Goal: Task Accomplishment & Management: Complete application form

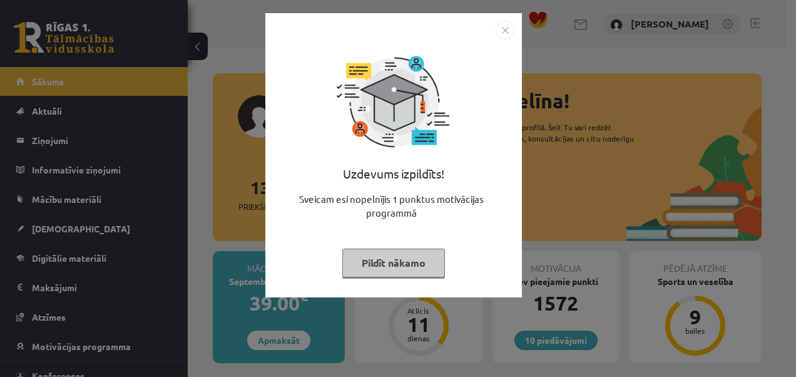
click at [503, 28] on img "Close" at bounding box center [504, 30] width 19 height 19
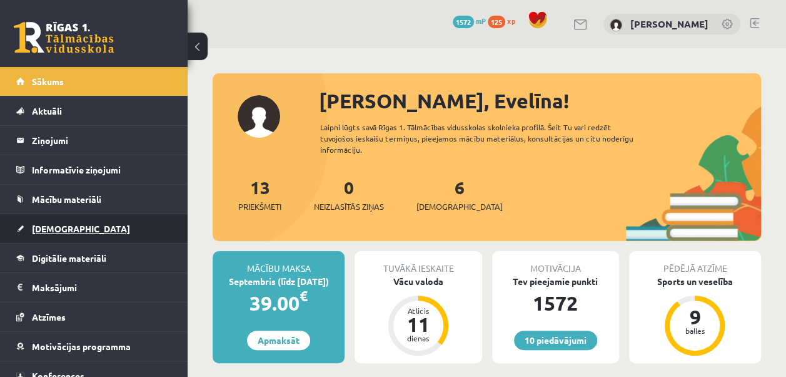
click at [87, 230] on link "[DEMOGRAPHIC_DATA]" at bounding box center [94, 228] width 156 height 29
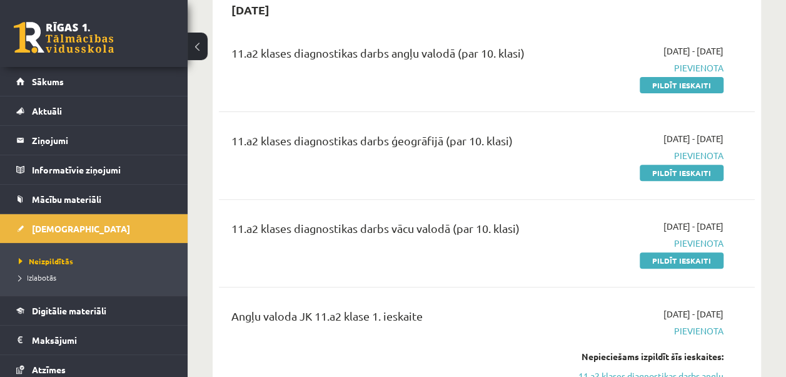
scroll to position [81, 0]
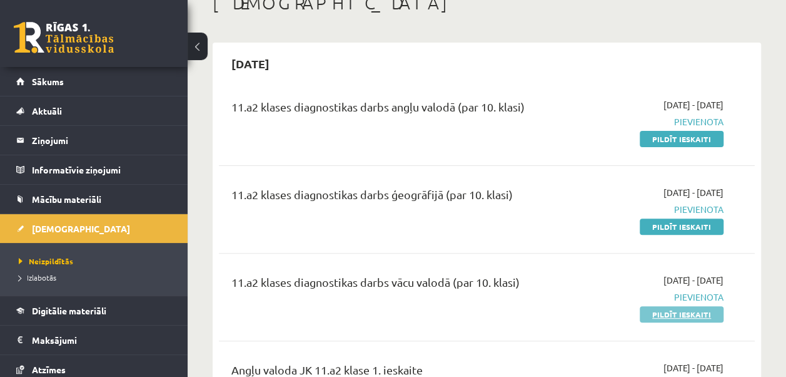
click at [672, 313] on link "Pildīt ieskaiti" at bounding box center [682, 314] width 84 height 16
click at [691, 225] on link "Pildīt ieskaiti" at bounding box center [682, 226] width 84 height 16
drag, startPoint x: 658, startPoint y: 314, endPoint x: 464, endPoint y: 49, distance: 328.2
click at [658, 314] on link "Pildīt ieskaiti" at bounding box center [682, 314] width 84 height 16
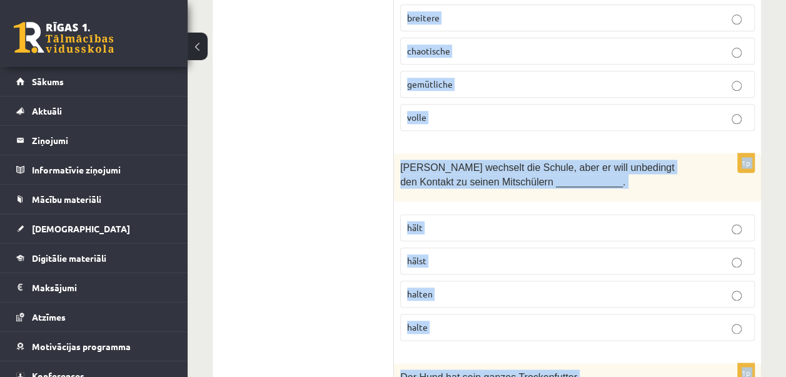
scroll to position [5628, 0]
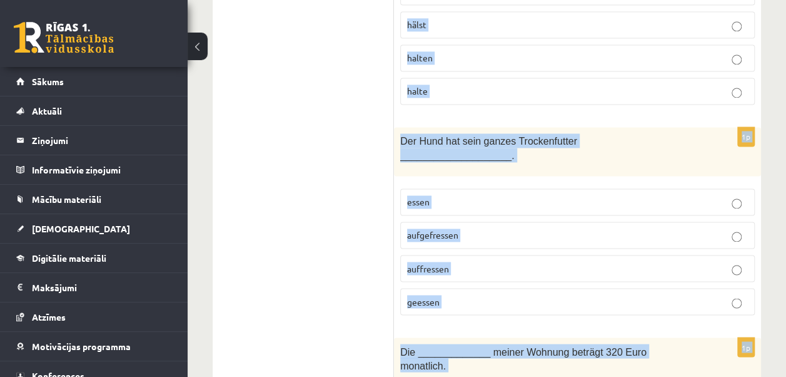
drag, startPoint x: 399, startPoint y: 132, endPoint x: 684, endPoint y: 307, distance: 335.0
copy form "Wir alle haben ______________ Spaß zusammen. riesiger riesiges riesigen riesige…"
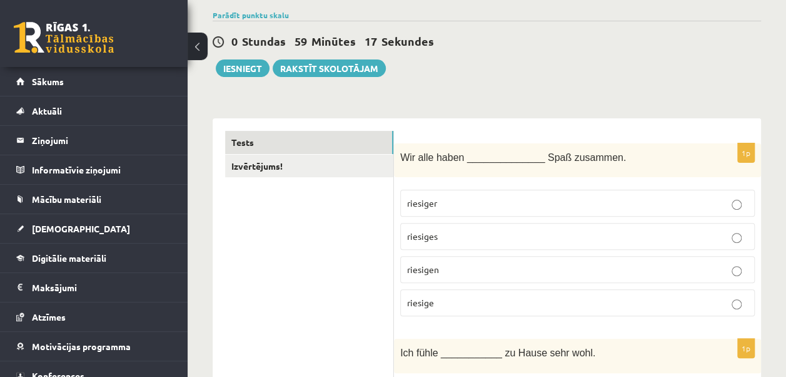
scroll to position [187, 0]
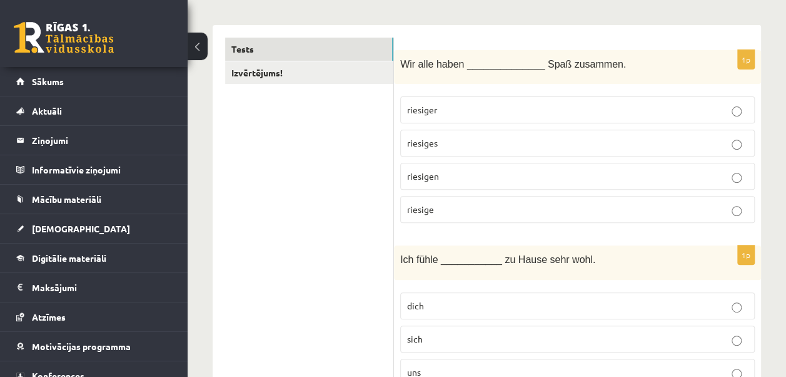
click at [432, 108] on span "riesiger" at bounding box center [422, 109] width 30 height 11
click at [443, 175] on p "riesigen" at bounding box center [577, 176] width 341 height 13
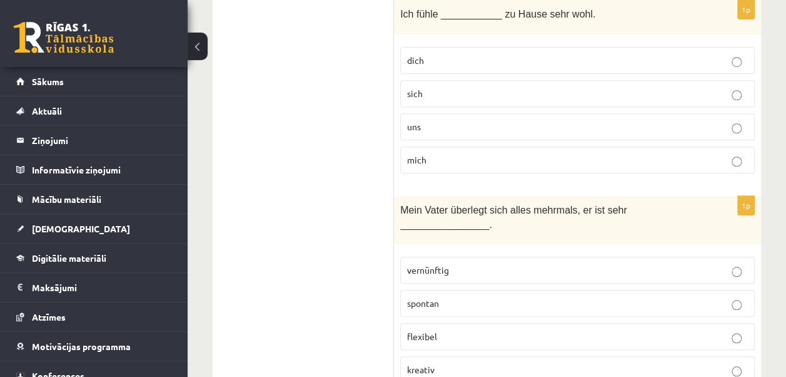
scroll to position [439, 0]
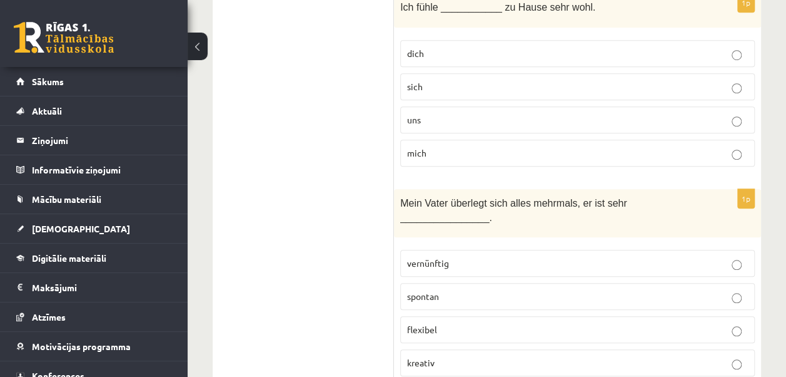
click at [487, 146] on p "mich" at bounding box center [577, 152] width 341 height 13
click at [497, 260] on p "vernünftig" at bounding box center [577, 263] width 341 height 13
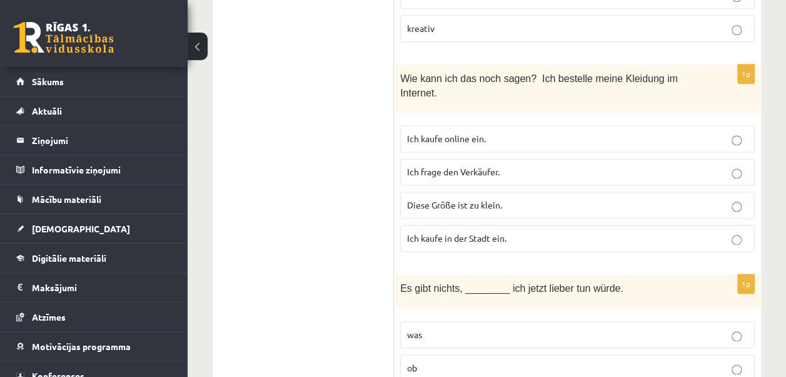
scroll to position [780, 0]
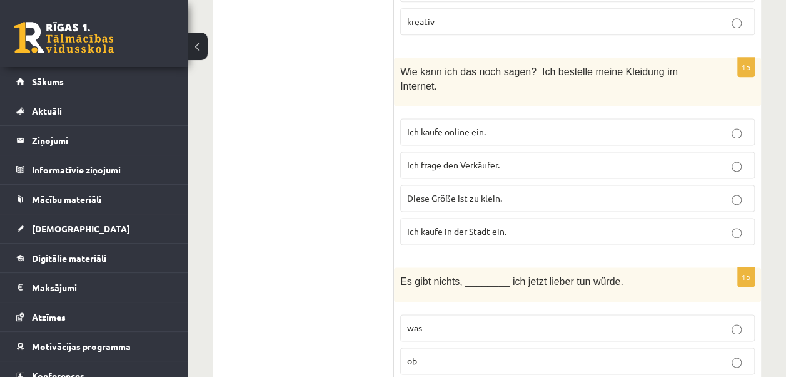
click at [477, 118] on label "Ich kaufe online ein." at bounding box center [577, 131] width 355 height 27
click at [629, 321] on p "was" at bounding box center [577, 327] width 341 height 13
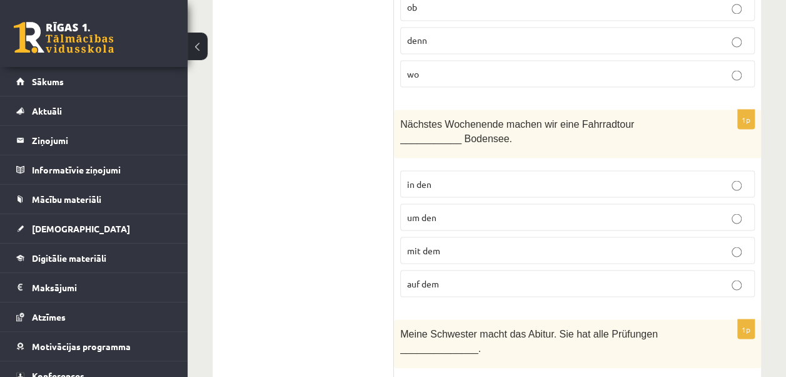
scroll to position [1141, 0]
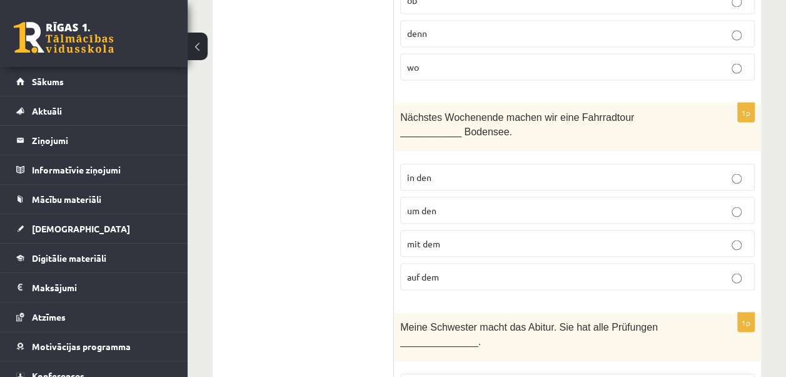
click at [494, 203] on p "um den" at bounding box center [577, 209] width 341 height 13
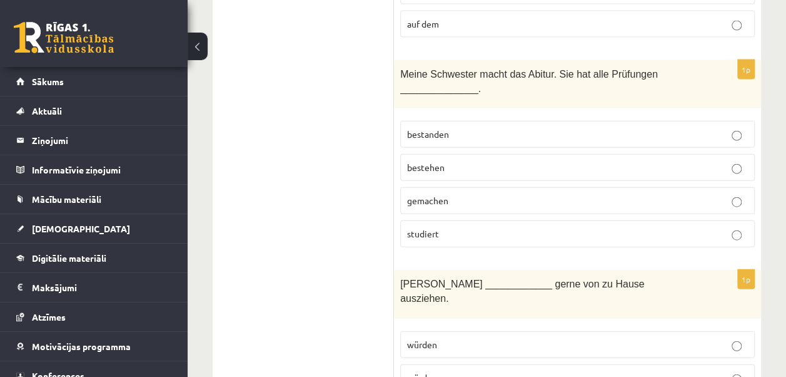
scroll to position [1414, 0]
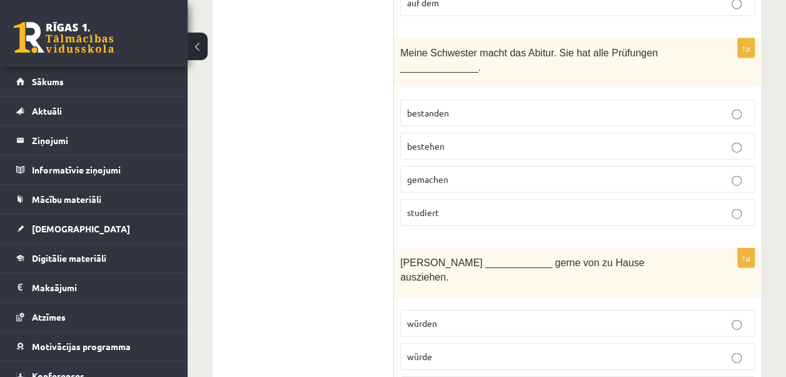
click at [477, 106] on p "bestanden" at bounding box center [577, 112] width 341 height 13
click at [482, 350] on p "würde" at bounding box center [577, 356] width 341 height 13
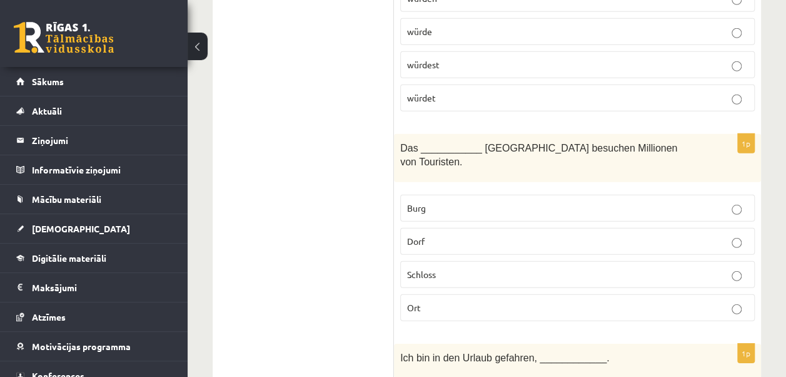
scroll to position [1811, 0]
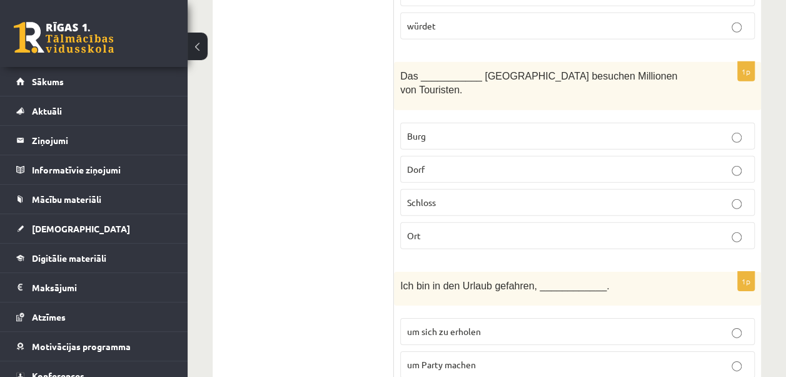
click at [466, 196] on p "Schloss" at bounding box center [577, 202] width 341 height 13
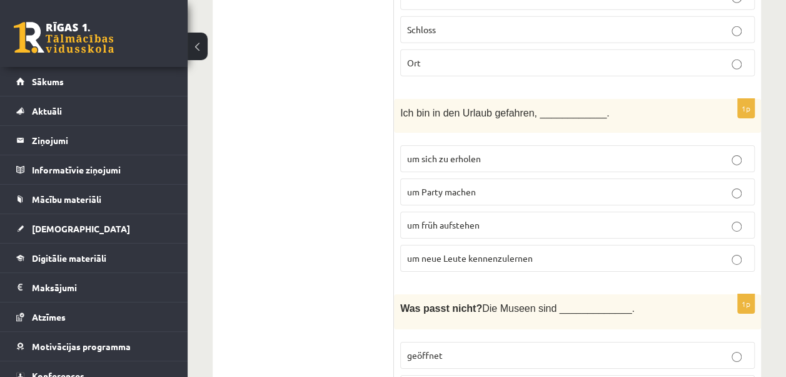
scroll to position [2005, 0]
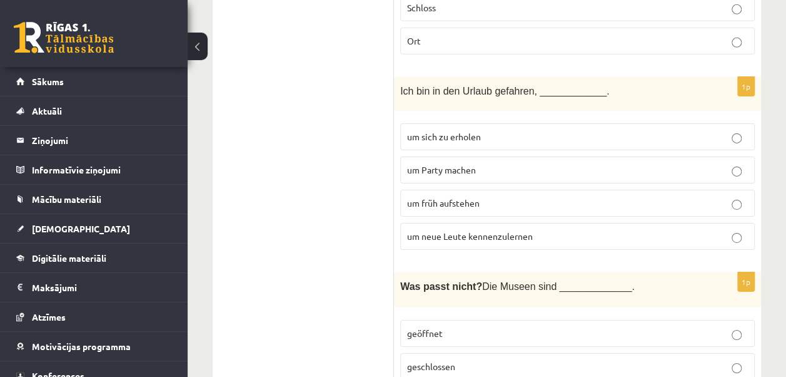
click at [583, 230] on p "um neue Leute kennenzulernen" at bounding box center [577, 236] width 341 height 13
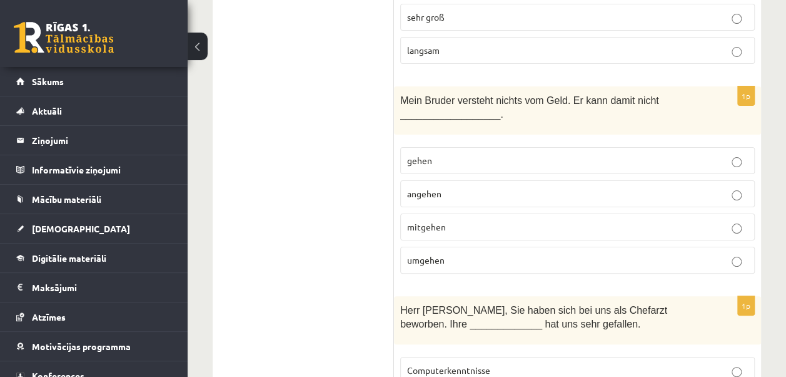
scroll to position [2401, 0]
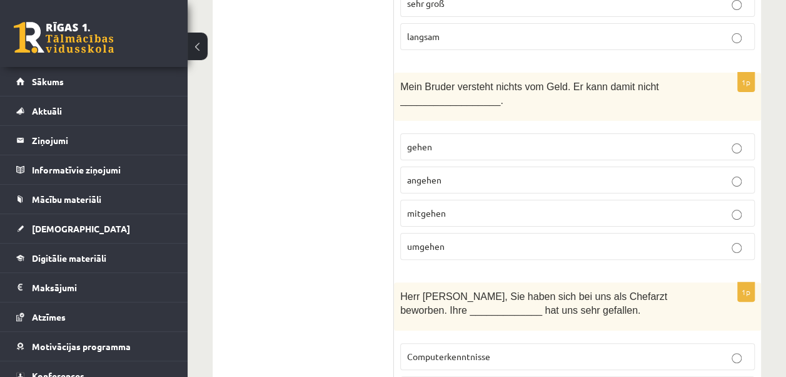
click at [444, 240] on p "umgehen" at bounding box center [577, 246] width 341 height 13
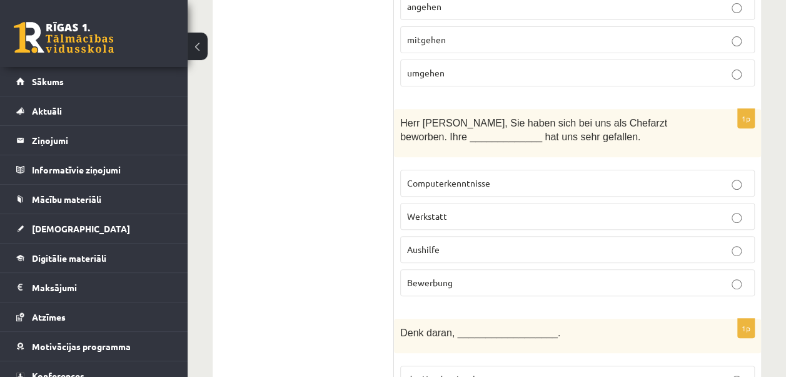
scroll to position [2610, 0]
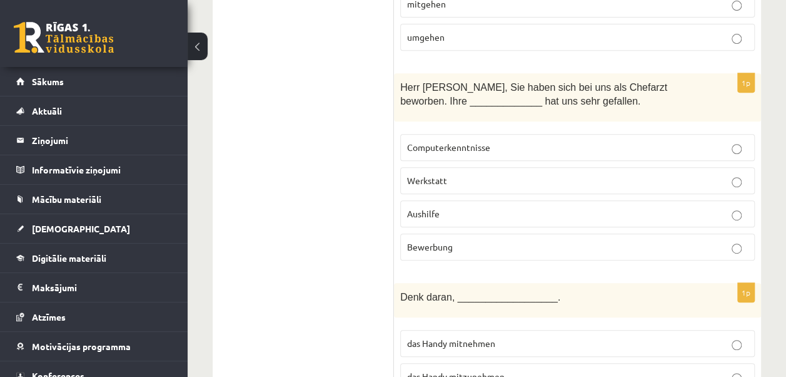
click at [442, 241] on span "Bewerbung" at bounding box center [430, 246] width 46 height 11
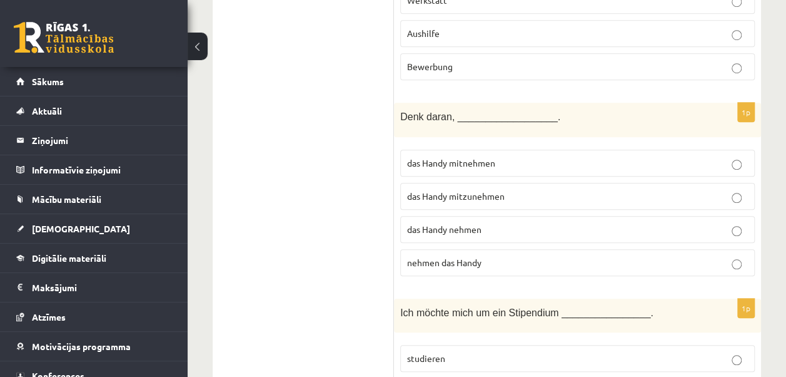
scroll to position [2783, 0]
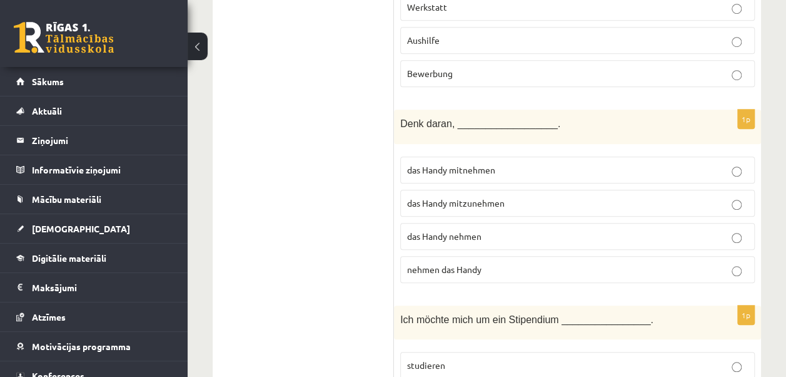
click at [489, 197] on span "das Handy mitzunehmen" at bounding box center [456, 202] width 98 height 11
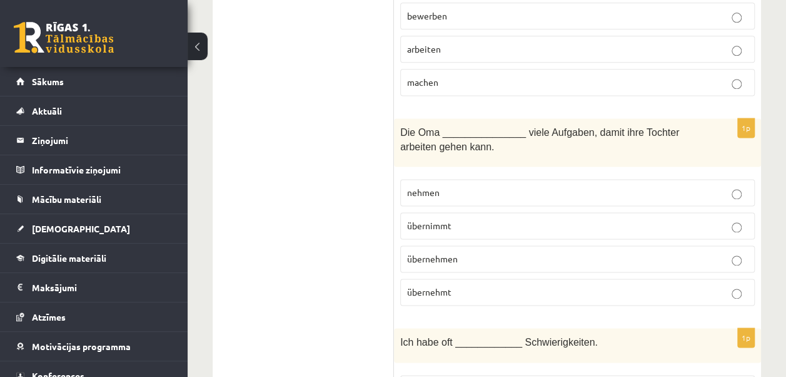
scroll to position [3194, 0]
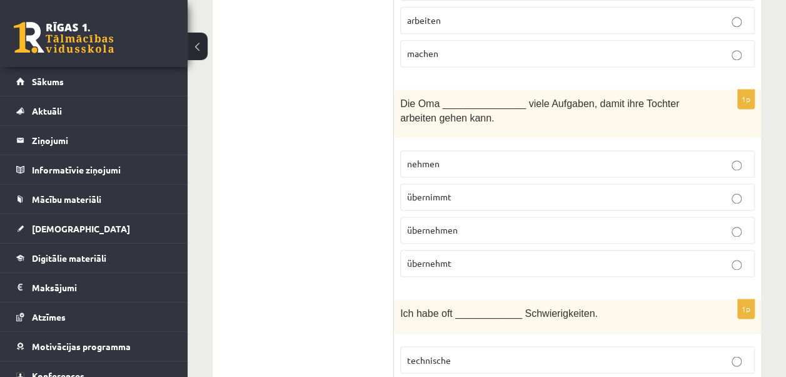
click at [459, 190] on p "übernimmt" at bounding box center [577, 196] width 341 height 13
click at [440, 353] on span "technische" at bounding box center [429, 358] width 44 height 11
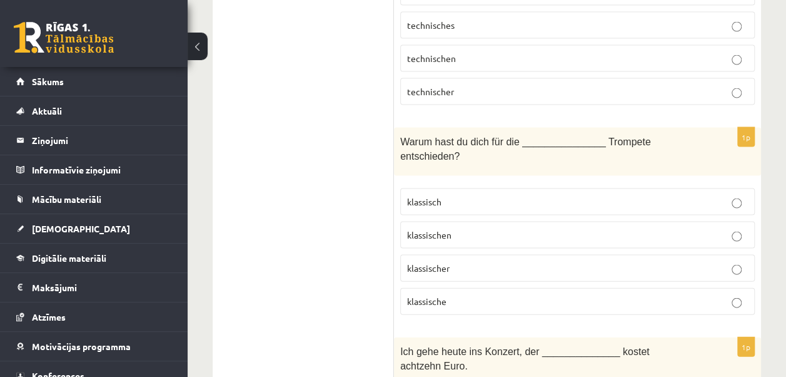
scroll to position [3584, 0]
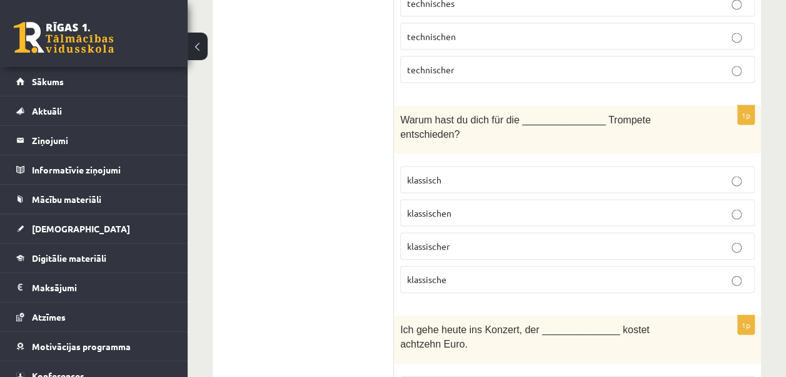
click at [444, 266] on label "klassische" at bounding box center [577, 279] width 355 height 27
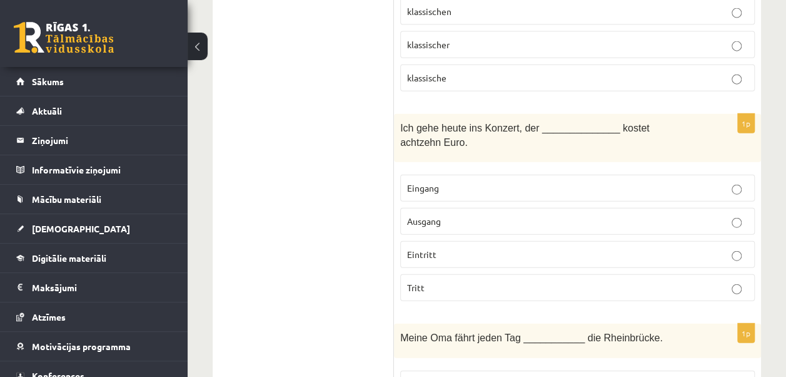
scroll to position [3793, 0]
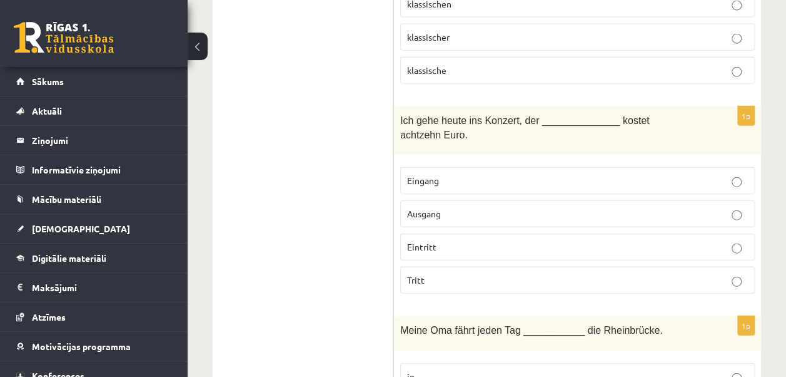
click at [493, 240] on p "Eintritt" at bounding box center [577, 246] width 341 height 13
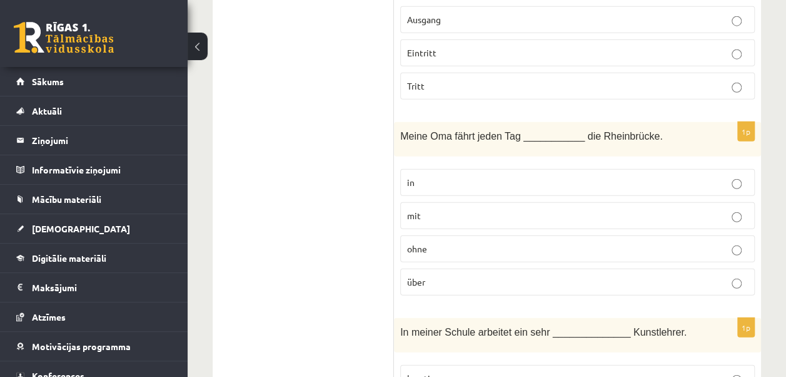
scroll to position [4002, 0]
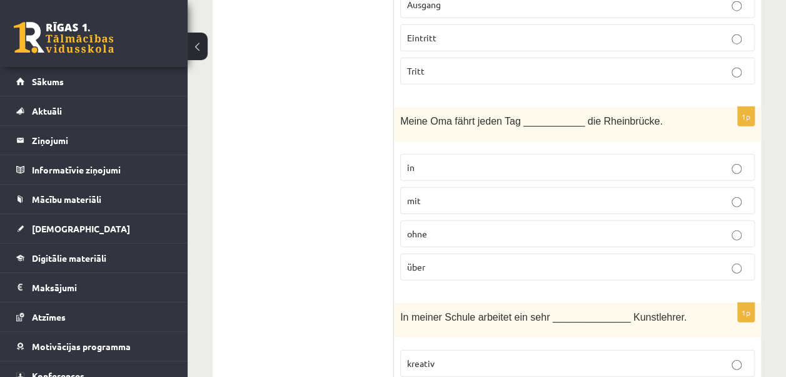
click at [428, 260] on p "über" at bounding box center [577, 266] width 341 height 13
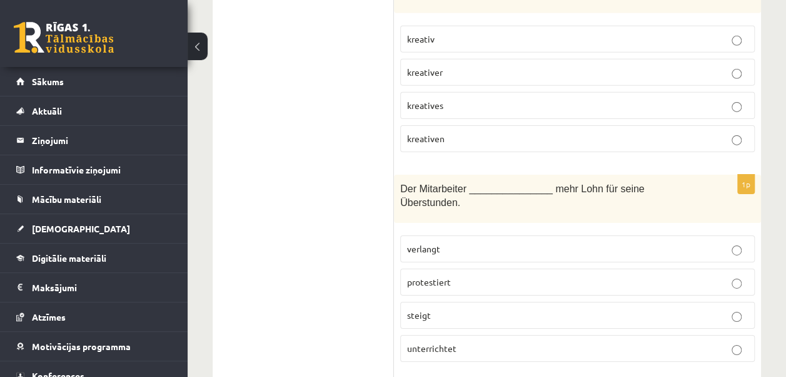
scroll to position [4362, 0]
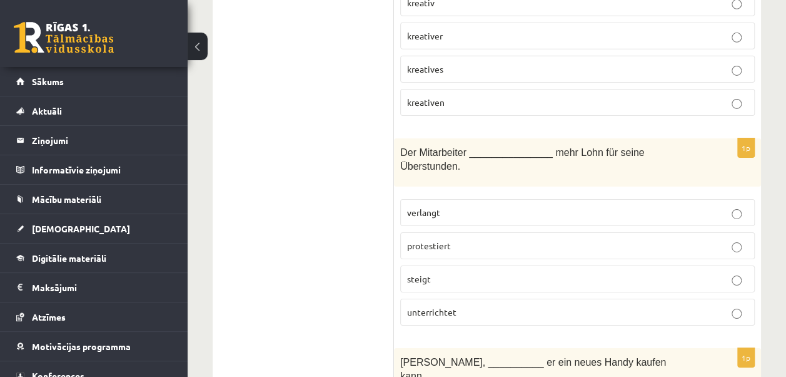
click at [433, 206] on span "verlangt" at bounding box center [423, 211] width 33 height 11
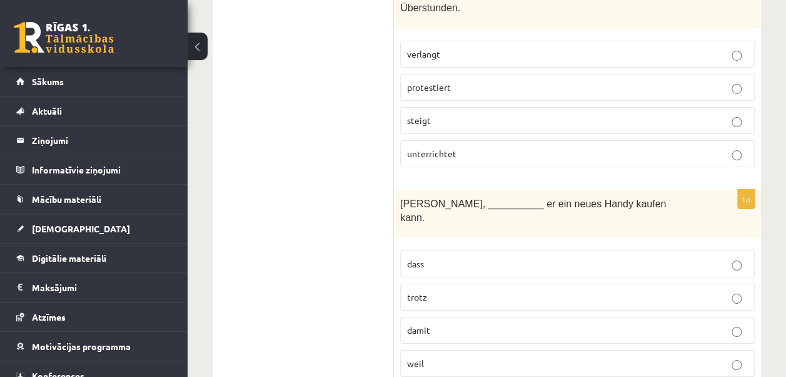
scroll to position [4578, 0]
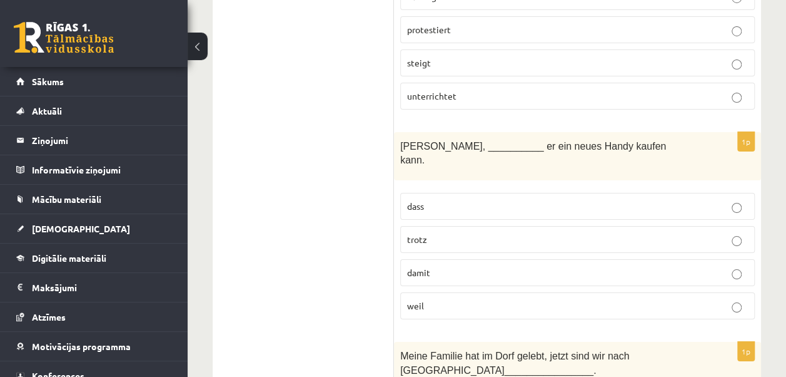
click p "damit"
click p "umgezogen"
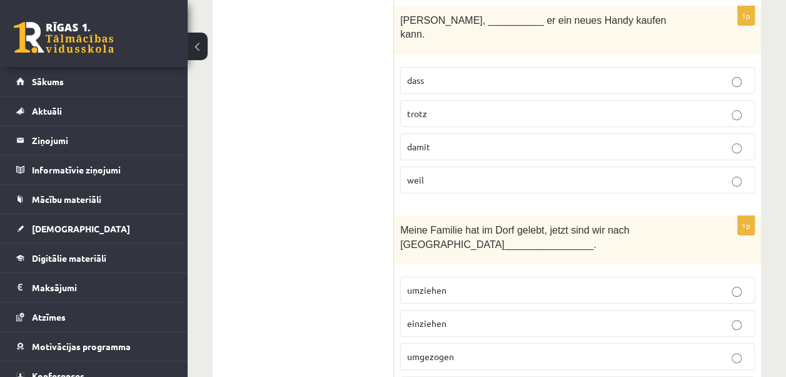
scroll to position [4952, 0]
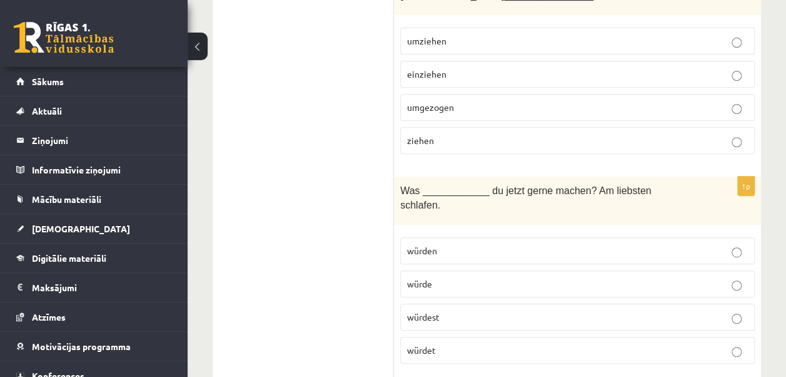
click p "würden"
click p "würdest"
click p "breitere"
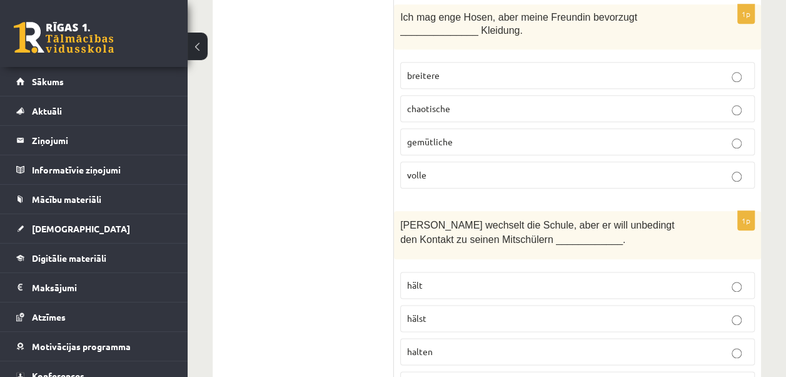
scroll to position [5385, 0]
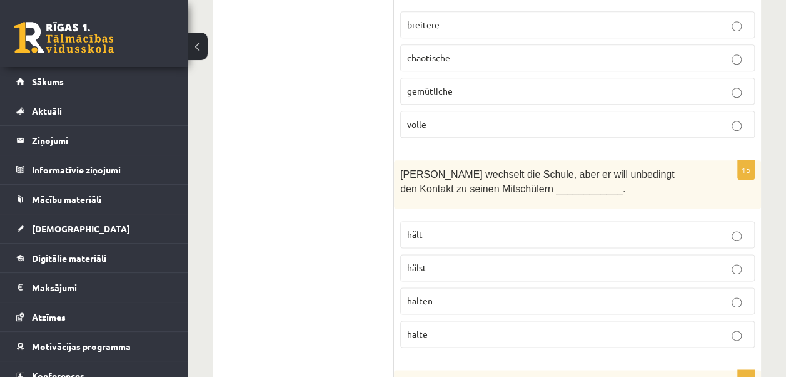
click p "aufgefressen"
click label "halten"
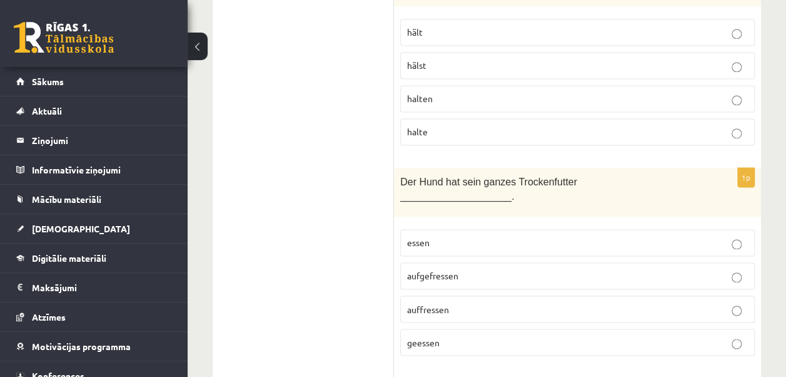
scroll to position [5628, 0]
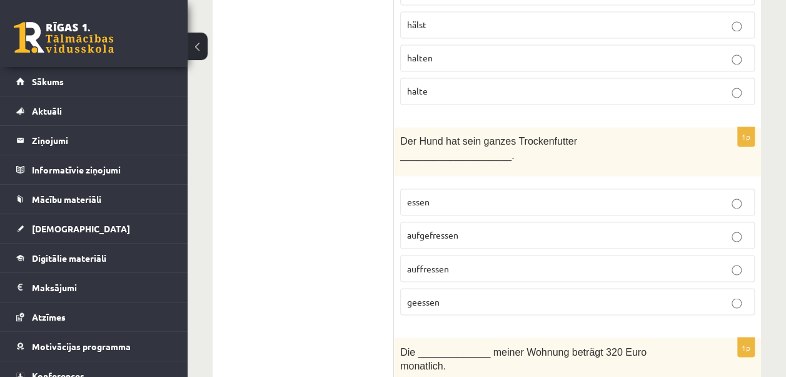
click span "Miete"
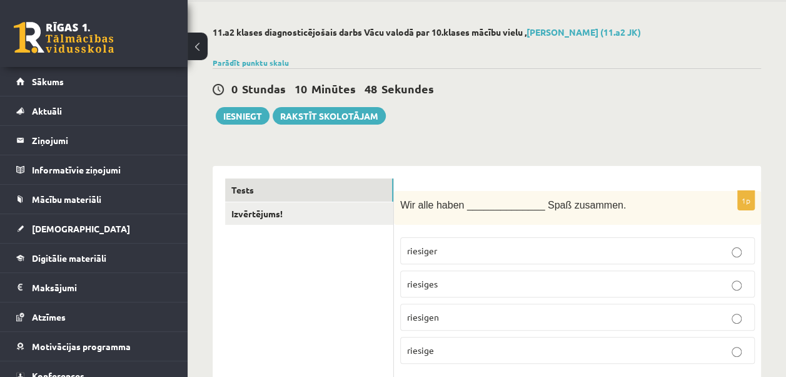
scroll to position [46, 0]
click button "Iesniegt"
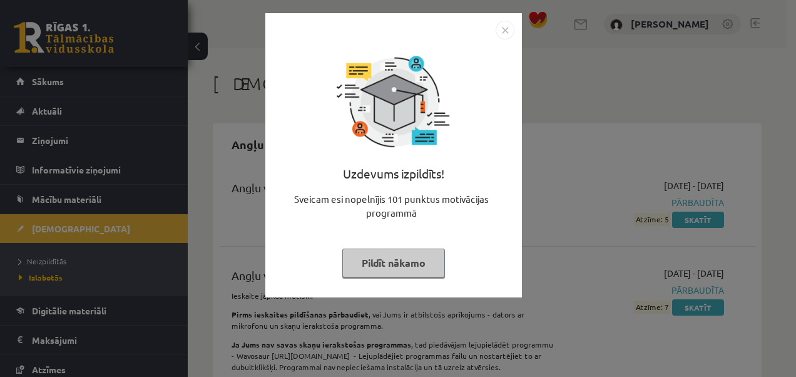
click at [416, 261] on button "Pildīt nākamo" at bounding box center [393, 262] width 103 height 29
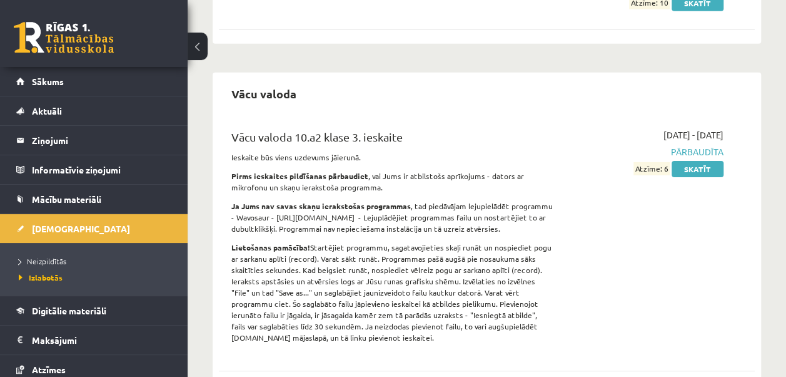
scroll to position [4511, 0]
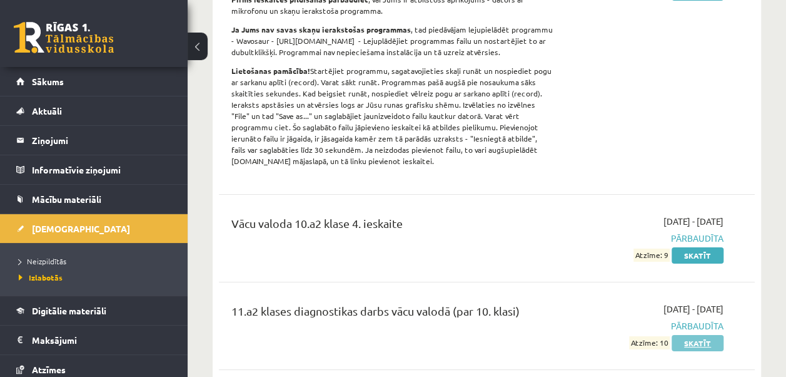
click at [703, 335] on link "Skatīt" at bounding box center [698, 343] width 52 height 16
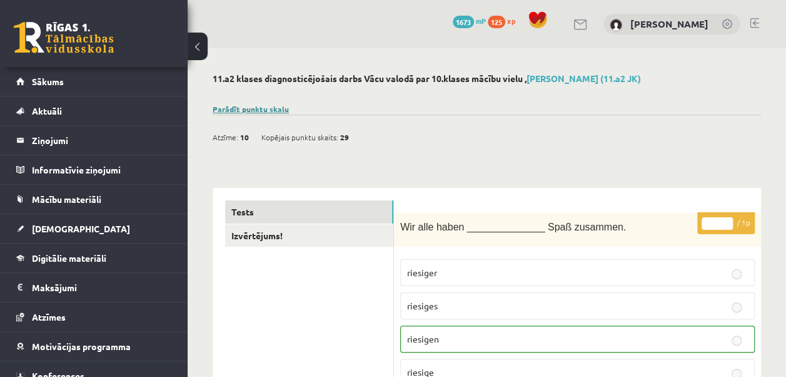
click at [256, 108] on link "Parādīt punktu skalu" at bounding box center [251, 109] width 76 height 10
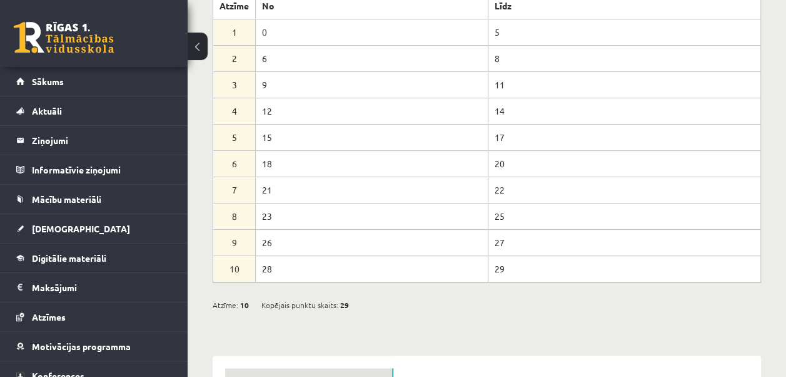
scroll to position [63, 0]
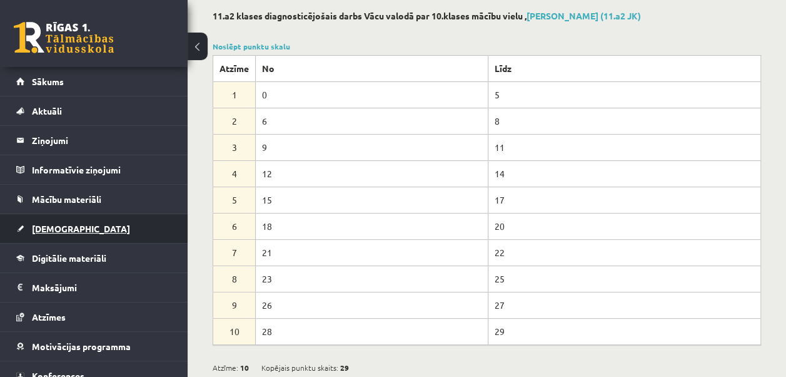
click at [35, 231] on span "[DEMOGRAPHIC_DATA]" at bounding box center [81, 228] width 98 height 11
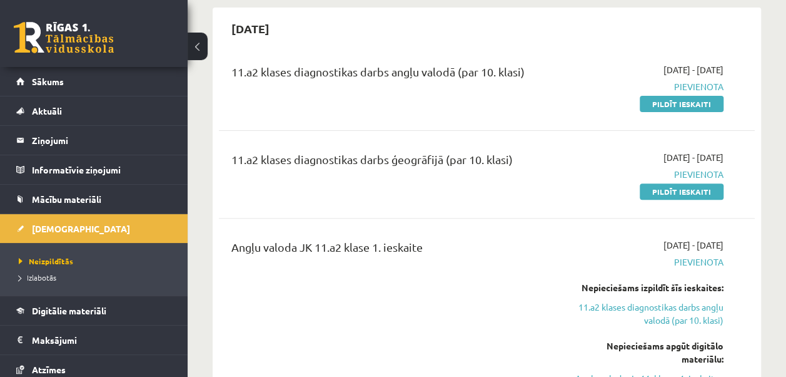
scroll to position [89, 0]
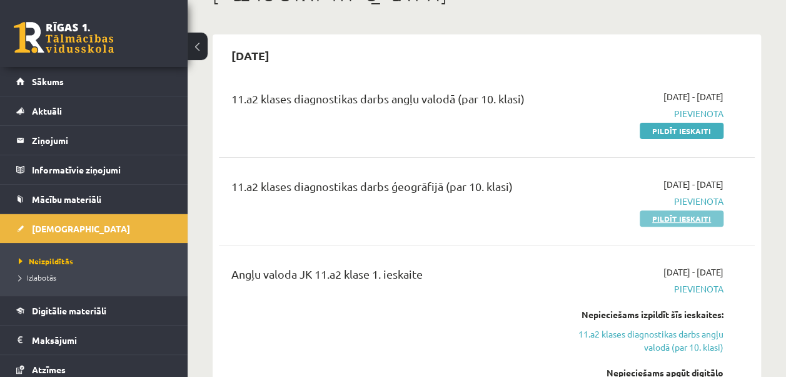
click at [676, 221] on link "Pildīt ieskaiti" at bounding box center [682, 218] width 84 height 16
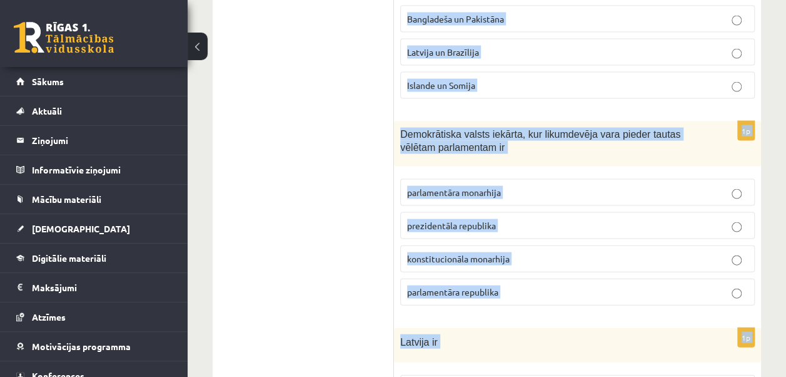
scroll to position [6013, 0]
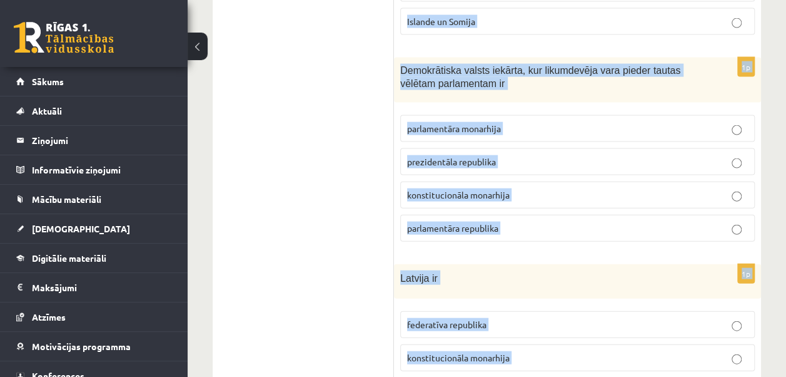
drag, startPoint x: 399, startPoint y: 76, endPoint x: 628, endPoint y: 370, distance: 372.2
copy form "“Loremip dolorsit ametco” adipi elitseddo eiusm Tempor incidid ut Laboreetdolo …"
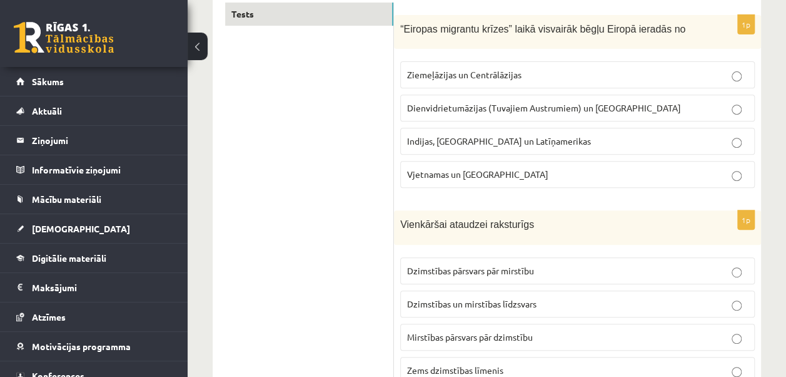
scroll to position [230, 0]
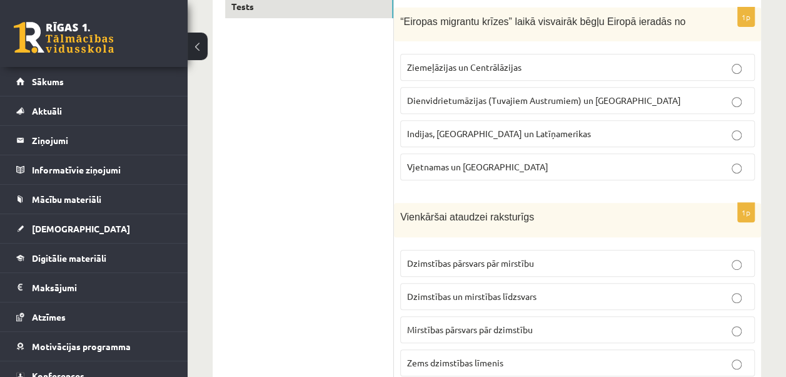
click at [584, 96] on span "Dienvidrietumāzijas (Tuvajiem Austrumiem) un Āfrikas" at bounding box center [544, 99] width 274 height 11
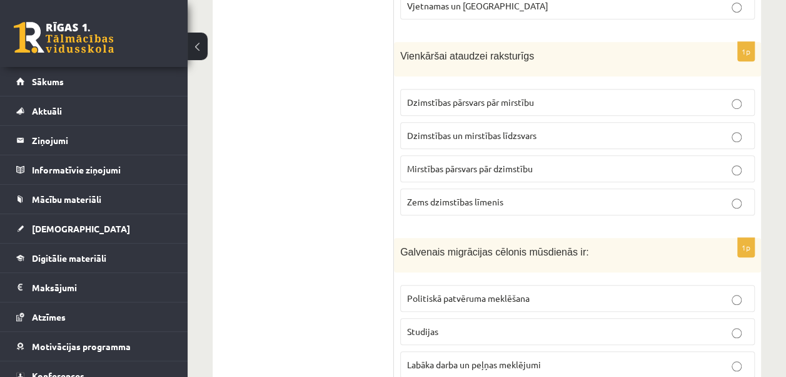
scroll to position [406, 0]
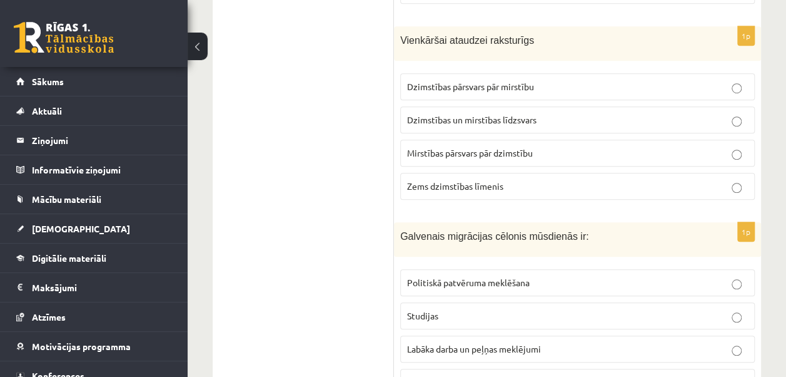
click at [499, 121] on span "Dzimstības un mirstības līdzsvars" at bounding box center [472, 119] width 130 height 11
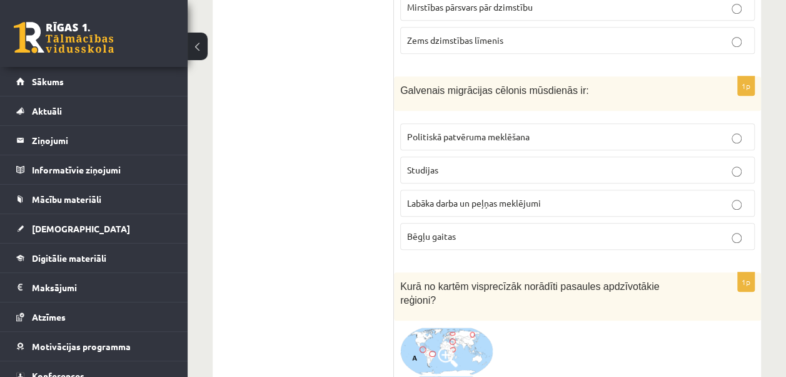
scroll to position [613, 0]
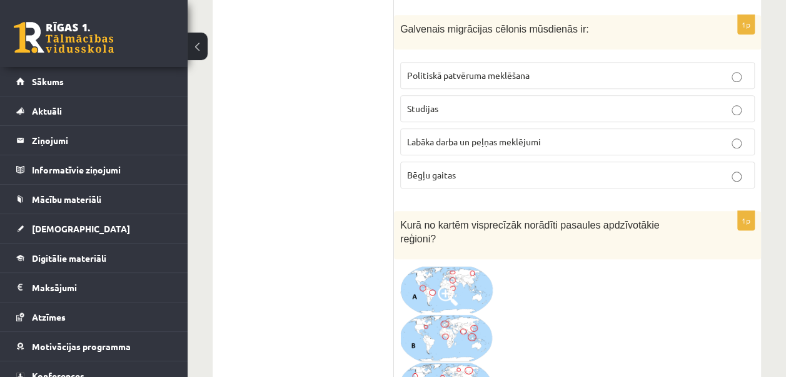
click at [476, 138] on span "Labāka darba un peļņas meklējumi" at bounding box center [474, 141] width 134 height 11
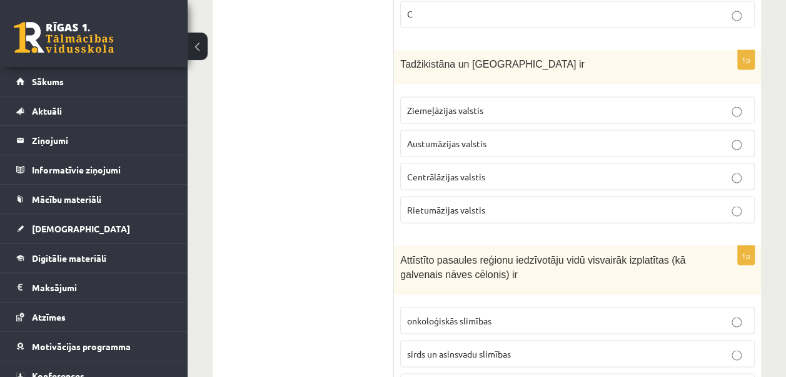
scroll to position [1127, 0]
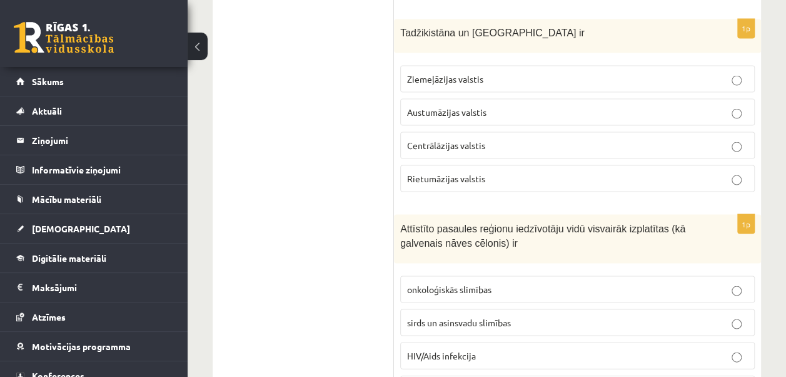
click at [490, 138] on p "Centrālāzijas valstis" at bounding box center [577, 144] width 341 height 13
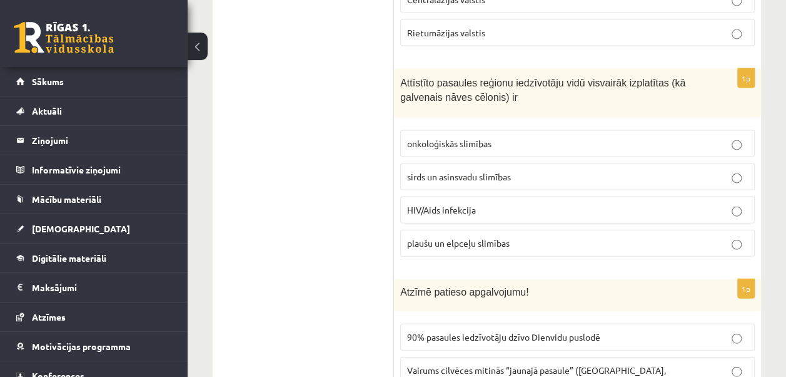
scroll to position [1234, 0]
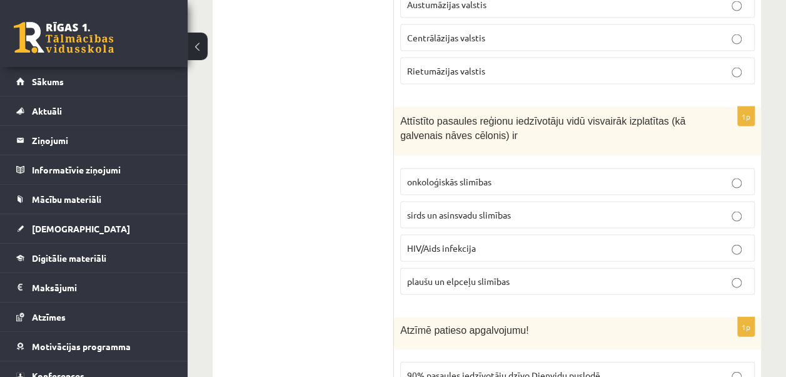
click at [465, 209] on span "sirds un asinsvadu slimības" at bounding box center [459, 214] width 104 height 11
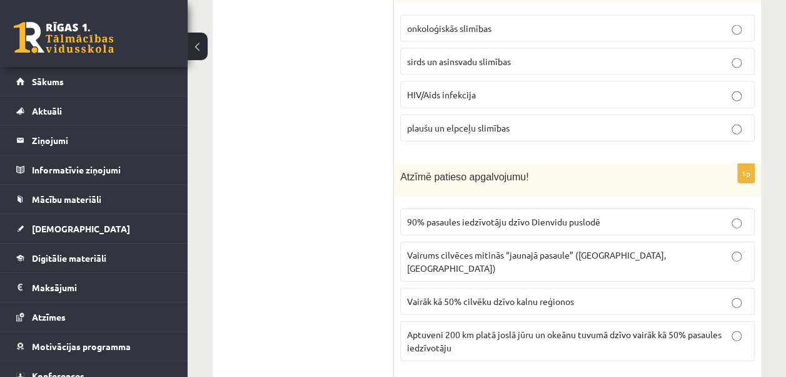
scroll to position [1419, 0]
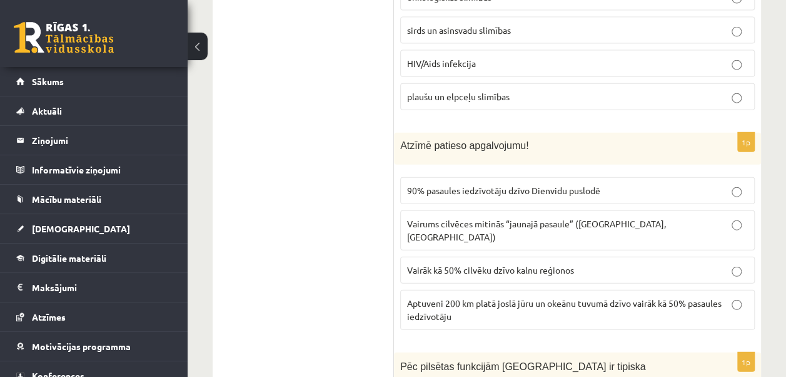
click at [554, 297] on span "Aptuveni 200 km platā joslā jūru un okeānu tuvumā dzīvo vairāk kā 50% pasaules …" at bounding box center [564, 309] width 315 height 24
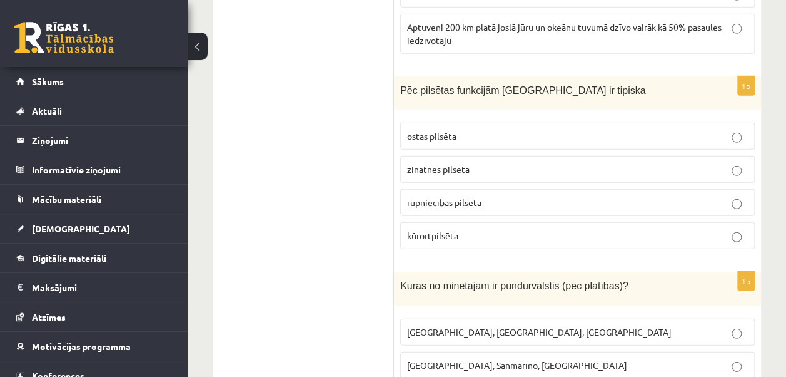
scroll to position [1748, 0]
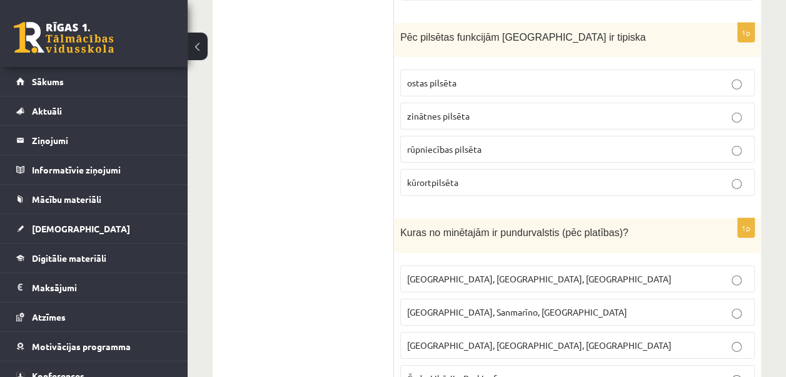
click at [450, 176] on span "kūrortpilsēta" at bounding box center [432, 181] width 51 height 11
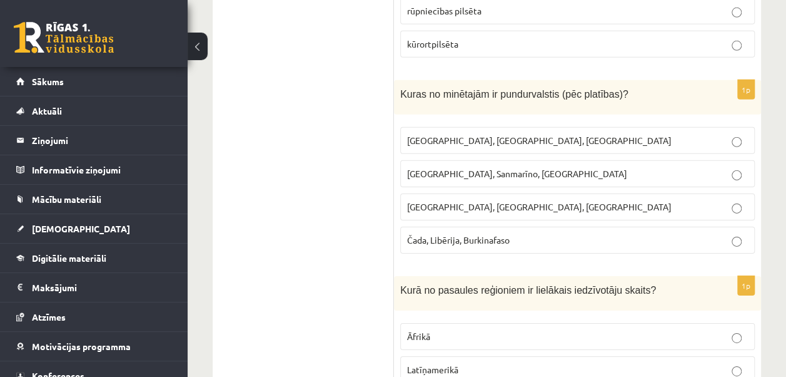
scroll to position [1902, 0]
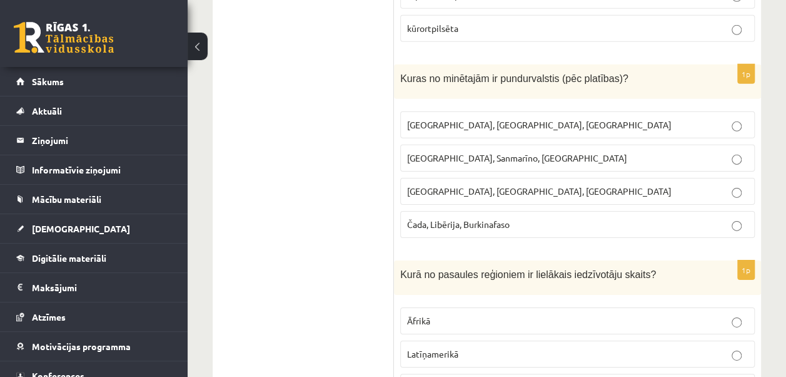
click at [472, 152] on span "[GEOGRAPHIC_DATA], Sanmarīno, [GEOGRAPHIC_DATA]" at bounding box center [517, 157] width 220 height 11
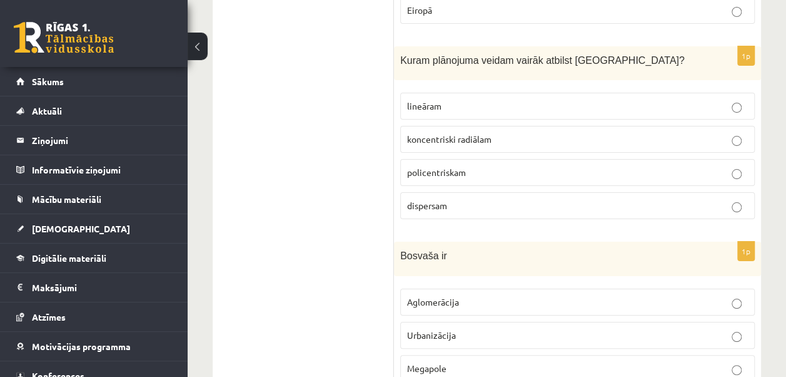
scroll to position [2314, 0]
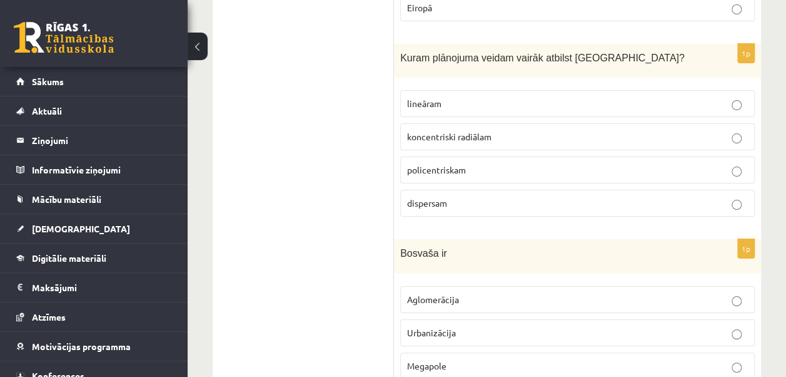
click at [469, 131] on span "koncentriski radiālam" at bounding box center [449, 136] width 84 height 11
click at [477, 359] on p "Megapole" at bounding box center [577, 365] width 341 height 13
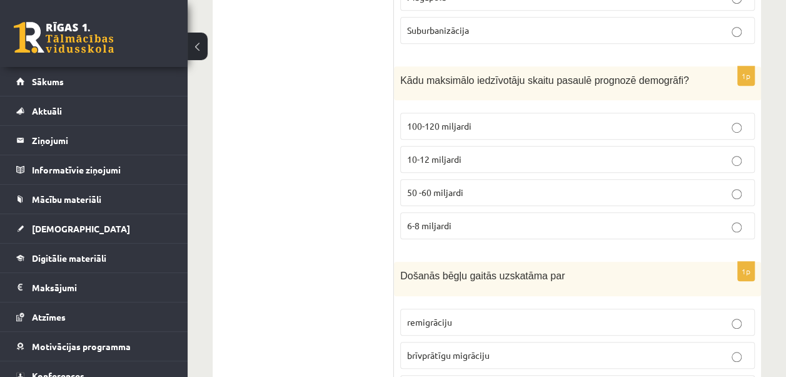
scroll to position [2686, 0]
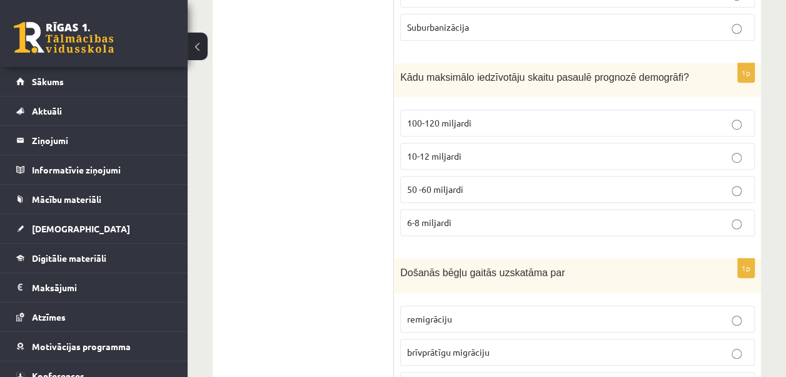
click at [449, 150] on p "10-12 miljardi" at bounding box center [577, 156] width 341 height 13
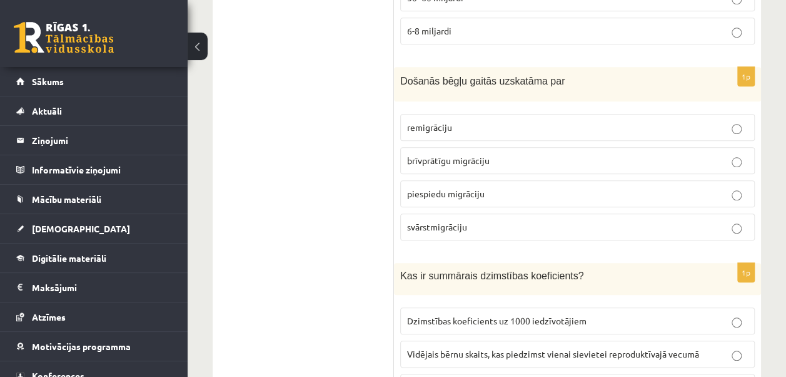
scroll to position [2885, 0]
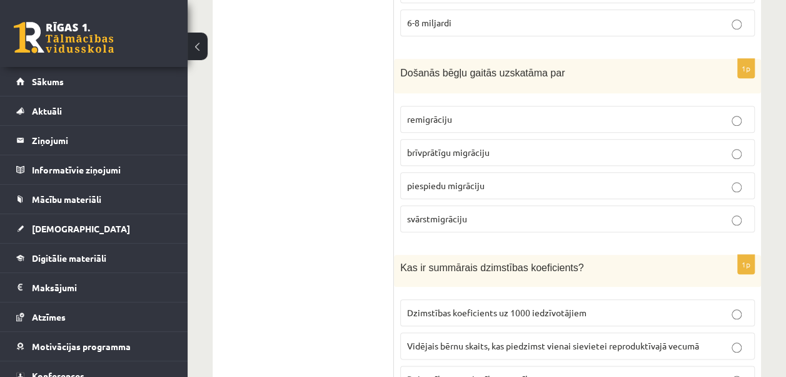
click at [459, 180] on span "piespiedu migrāciju" at bounding box center [446, 185] width 78 height 11
click at [493, 340] on span "Vidējais bērnu skaits, kas piedzimst vienai sievietei reproduktīvajā vecumā" at bounding box center [553, 345] width 292 height 11
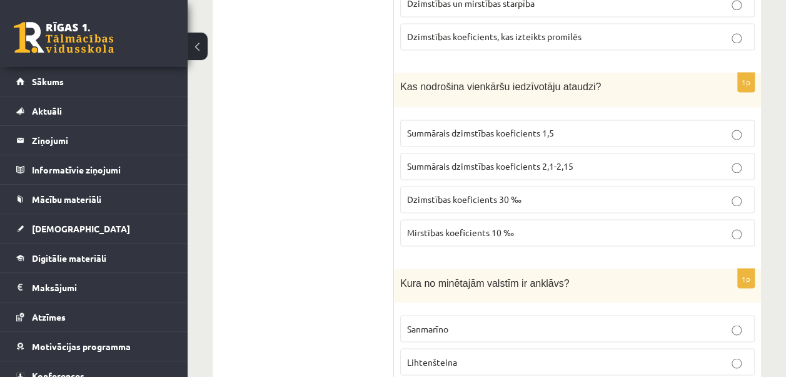
scroll to position [3276, 0]
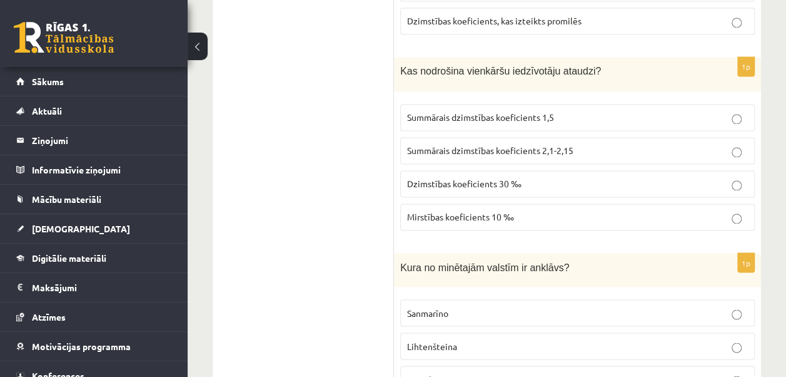
click at [517, 145] on span "Summārais dzimstības koeficients 2,1-2,15" at bounding box center [490, 150] width 166 height 11
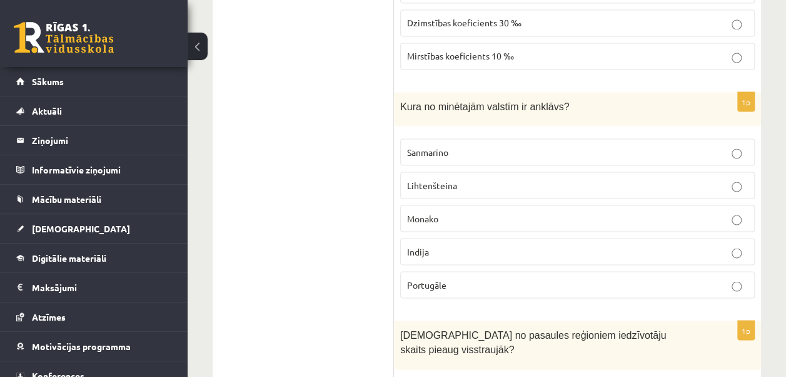
scroll to position [3468, 0]
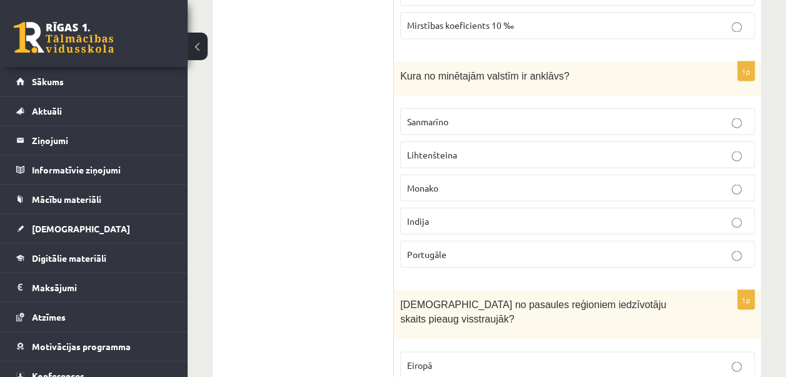
click at [492, 114] on p "Sanmarīno" at bounding box center [577, 120] width 341 height 13
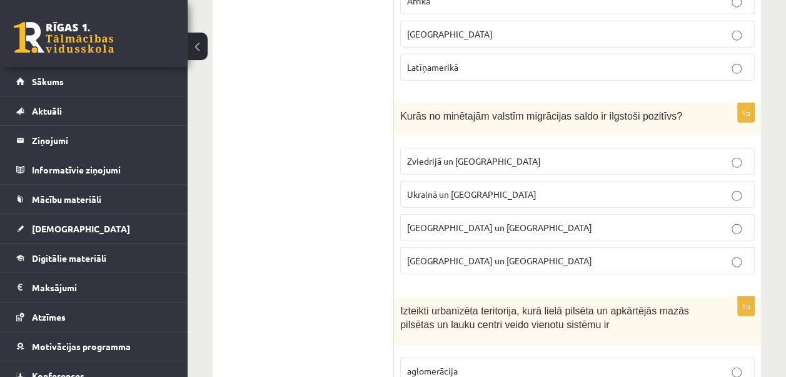
scroll to position [3936, 0]
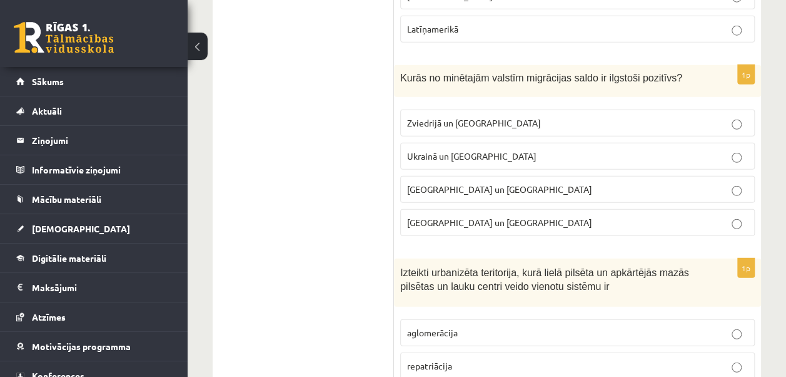
click at [450, 117] on span "Zviedrijā un [GEOGRAPHIC_DATA]" at bounding box center [474, 122] width 134 height 11
click at [497, 326] on p "aglomerācija" at bounding box center [577, 332] width 341 height 13
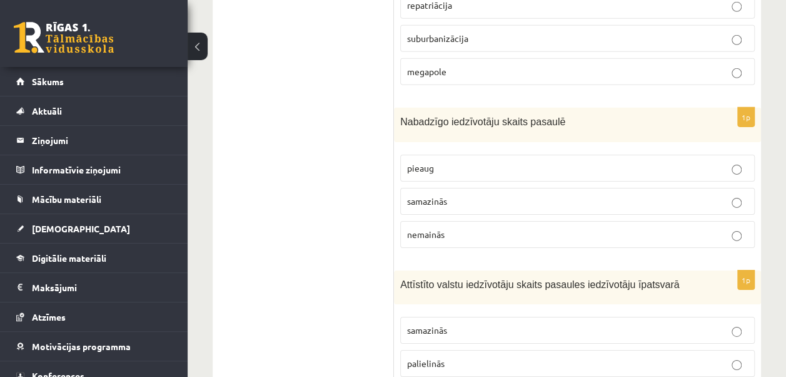
scroll to position [4312, 0]
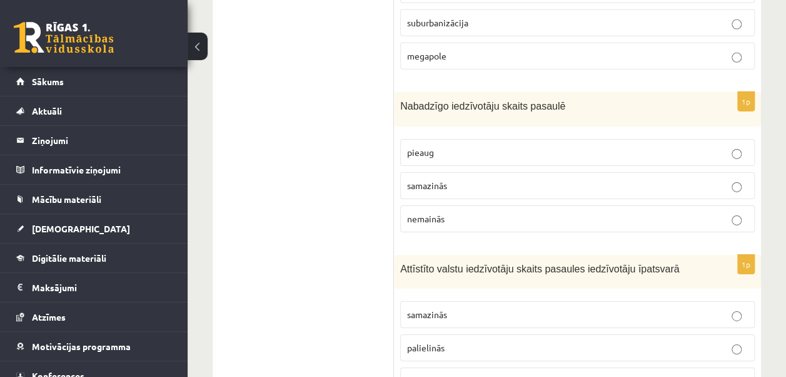
click at [439, 180] on span "samazinās" at bounding box center [427, 185] width 40 height 11
click at [462, 341] on p "palielinās" at bounding box center [577, 347] width 341 height 13
click at [486, 308] on p "samazinās" at bounding box center [577, 314] width 341 height 13
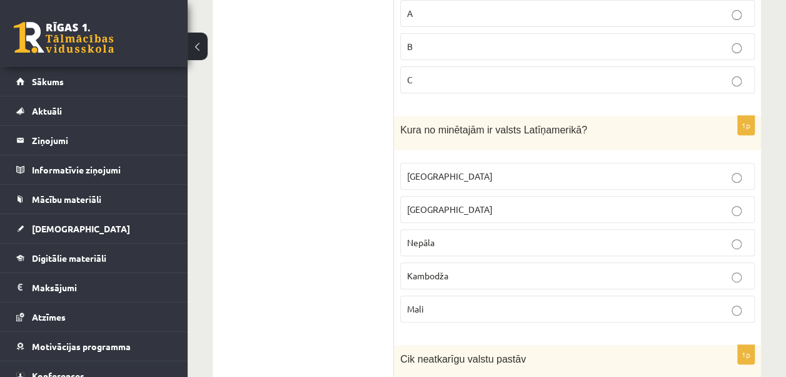
scroll to position [4948, 0]
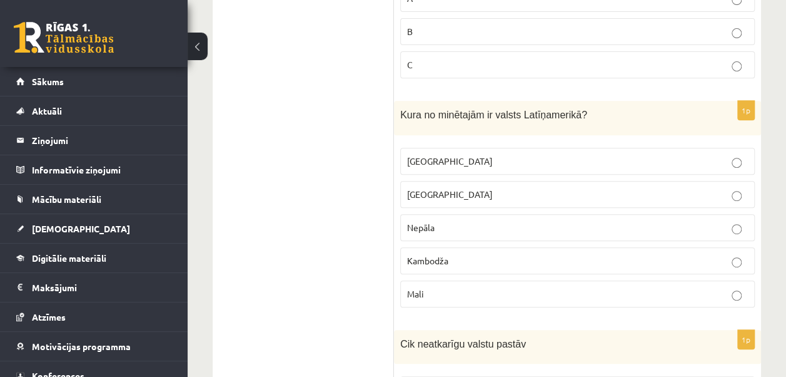
click at [494, 155] on p "[GEOGRAPHIC_DATA]" at bounding box center [577, 161] width 341 height 13
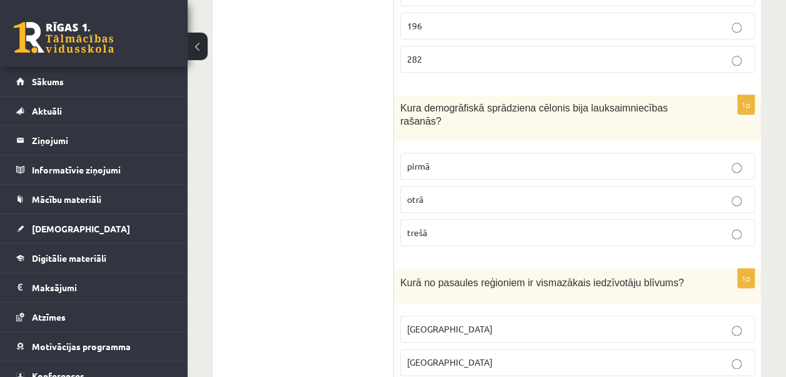
scroll to position [5393, 0]
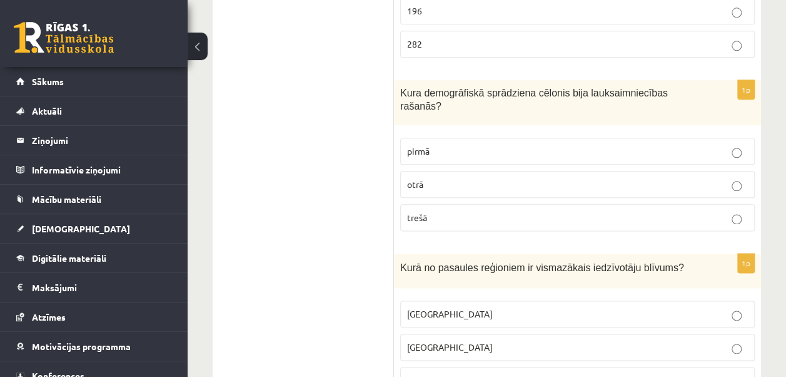
click at [452, 145] on p "pirmā" at bounding box center [577, 151] width 341 height 13
click at [457, 307] on p "[GEOGRAPHIC_DATA]" at bounding box center [577, 313] width 341 height 13
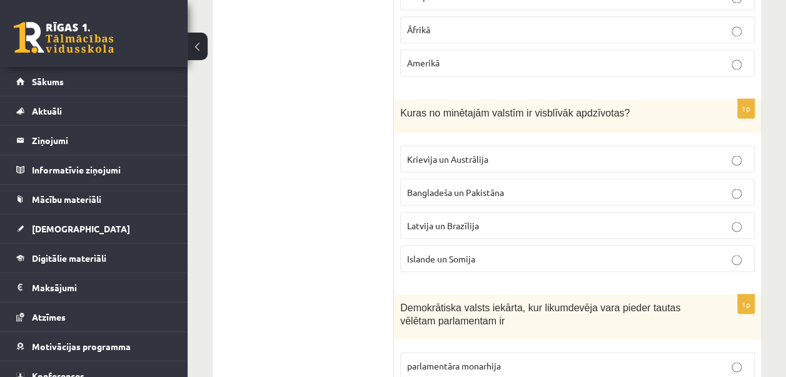
scroll to position [5785, 0]
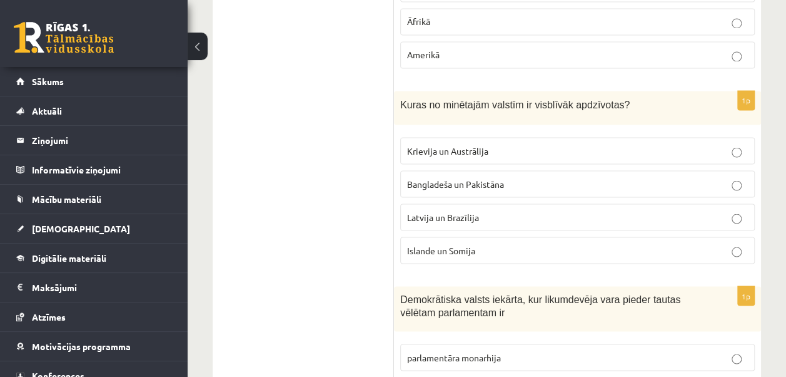
click at [524, 170] on label "Bangladeša un Pakistāna" at bounding box center [577, 183] width 355 height 27
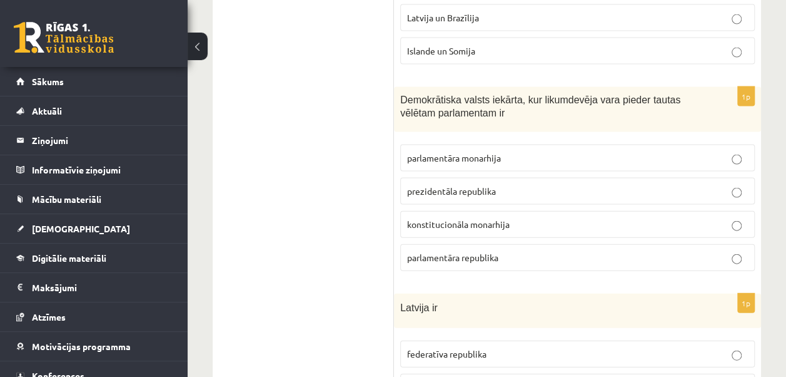
scroll to position [6013, 0]
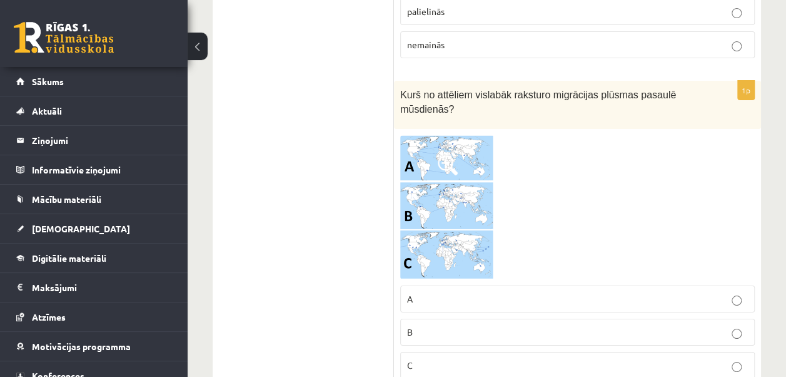
scroll to position [4640, 0]
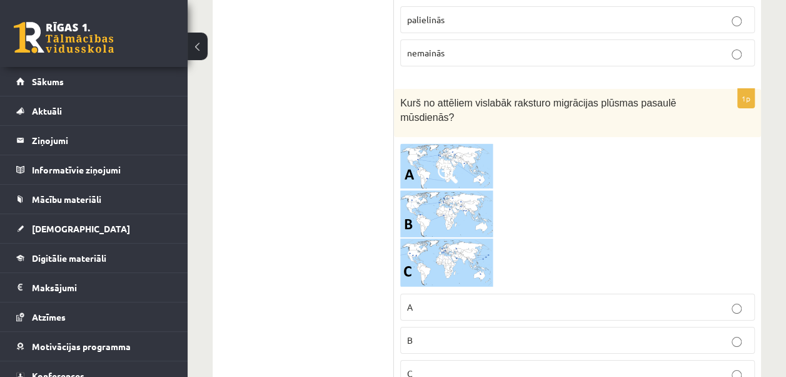
click at [455, 293] on label "A" at bounding box center [577, 306] width 355 height 27
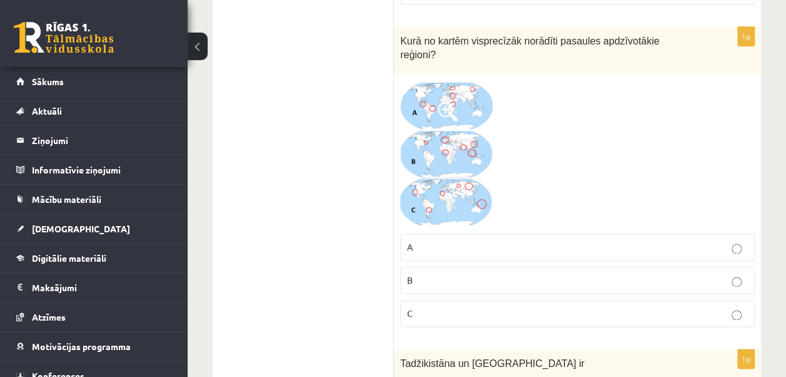
scroll to position [813, 0]
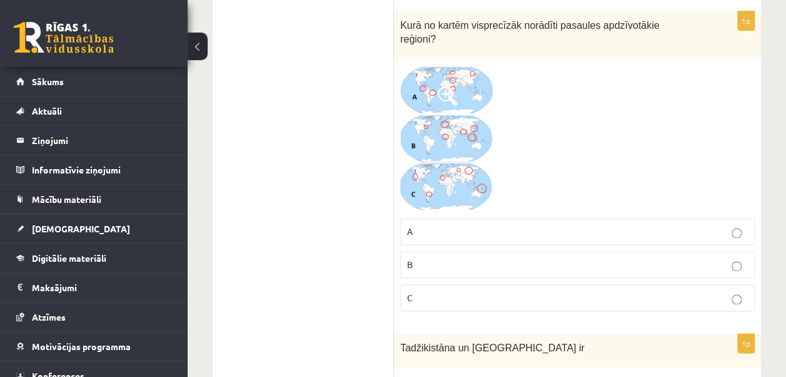
click at [638, 258] on p "B" at bounding box center [577, 264] width 341 height 13
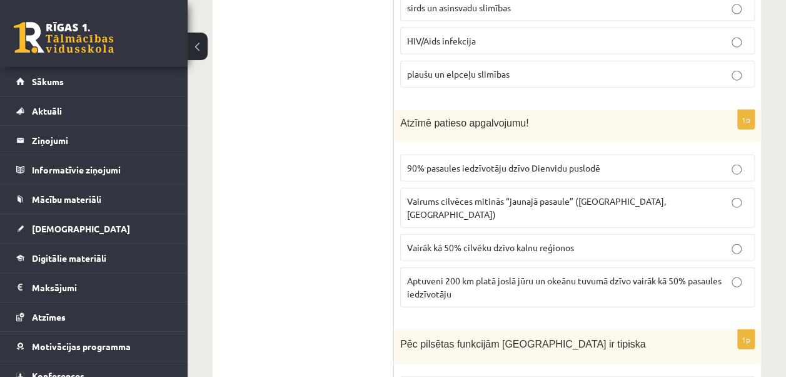
scroll to position [1480, 0]
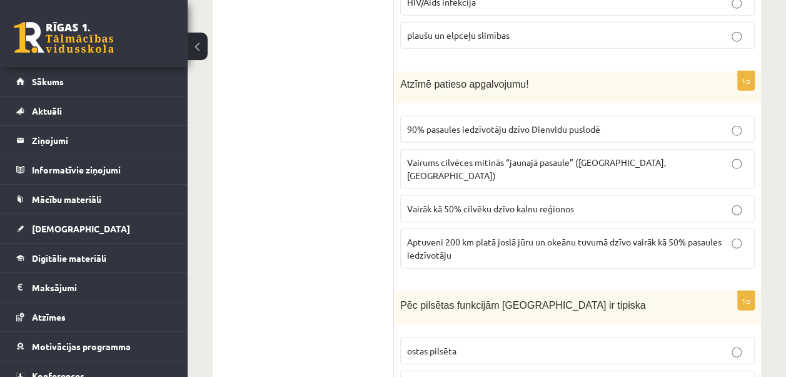
click at [587, 202] on p "Vairāk kā 50% cilvēku dzīvo kalnu reģionos" at bounding box center [577, 208] width 341 height 13
click at [586, 156] on span "Vairums cilvēces mitinās “jaunajā pasaule” ([GEOGRAPHIC_DATA],[GEOGRAPHIC_DATA])" at bounding box center [536, 168] width 259 height 24
click at [579, 123] on span "90% pasaules iedzīvotāju dzīvo Dienvidu puslodē" at bounding box center [503, 128] width 193 height 11
click at [668, 236] on span "Aptuveni 200 km platā joslā jūru un okeānu tuvumā dzīvo vairāk kā 50% pasaules …" at bounding box center [564, 248] width 315 height 24
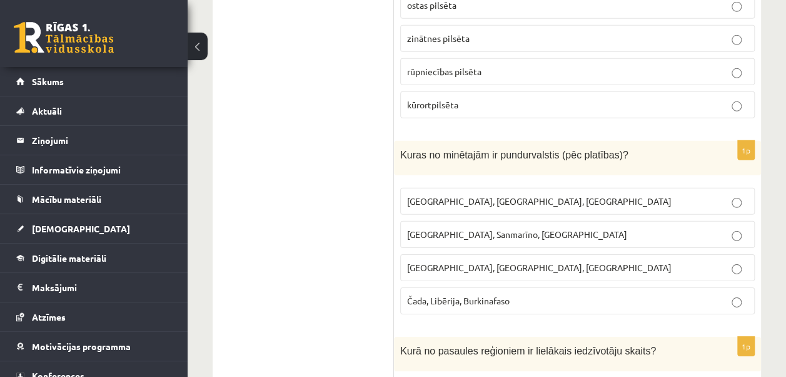
scroll to position [1856, 0]
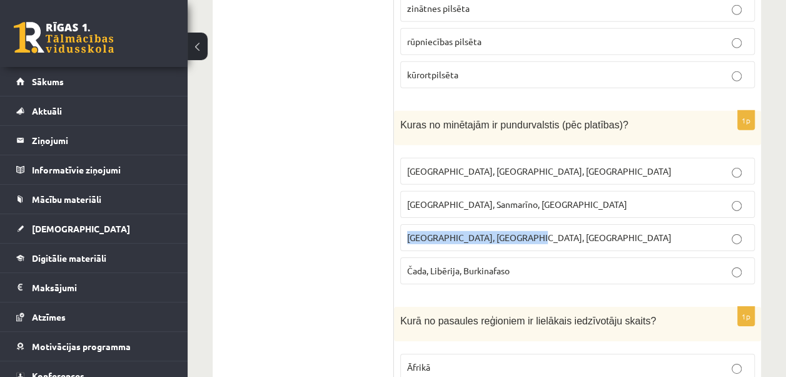
drag, startPoint x: 531, startPoint y: 193, endPoint x: 403, endPoint y: 188, distance: 127.7
click at [403, 224] on label "[GEOGRAPHIC_DATA], [GEOGRAPHIC_DATA], [GEOGRAPHIC_DATA]" at bounding box center [577, 237] width 355 height 27
copy span "[GEOGRAPHIC_DATA], [GEOGRAPHIC_DATA], [GEOGRAPHIC_DATA]"
drag, startPoint x: 524, startPoint y: 220, endPoint x: 402, endPoint y: 223, distance: 121.4
click at [402, 257] on label "Čada, Libērija, Burkinafaso" at bounding box center [577, 270] width 355 height 27
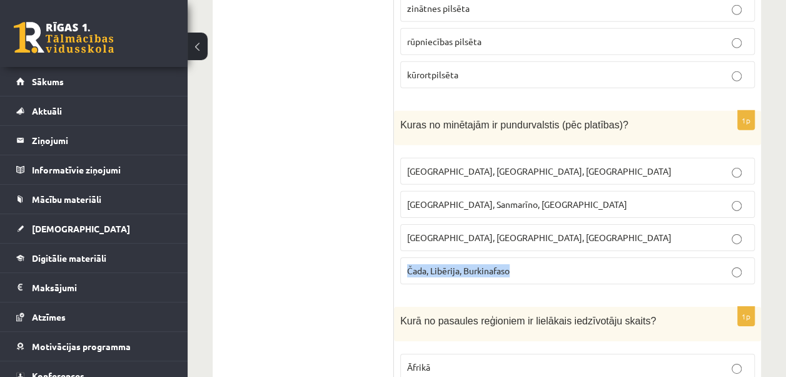
copy span "Čada, Libērija, Burkinafaso"
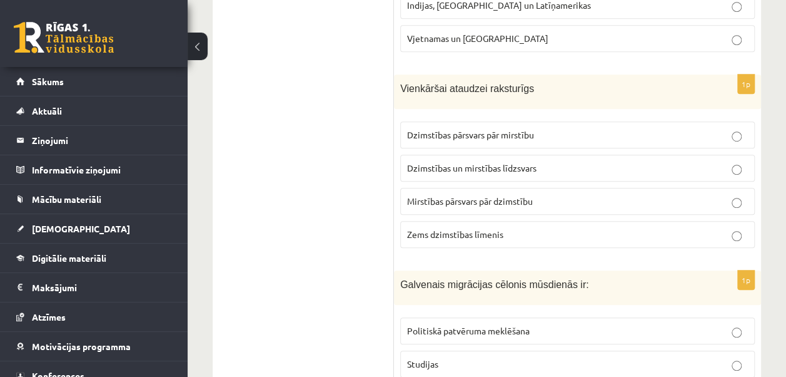
scroll to position [365, 0]
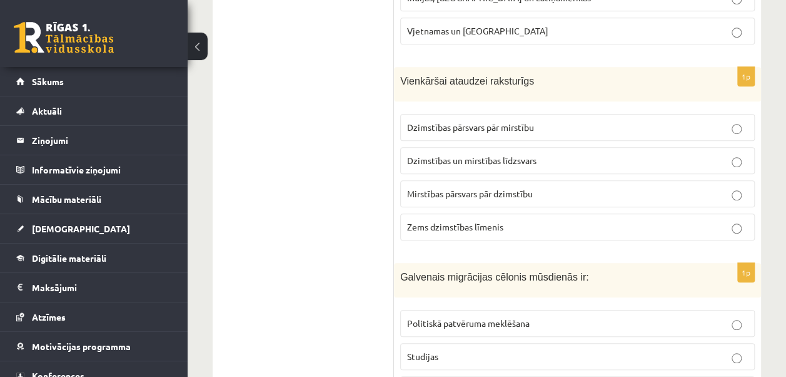
click at [488, 121] on span "Dzimstības pārsvars pār mirstību" at bounding box center [470, 126] width 127 height 11
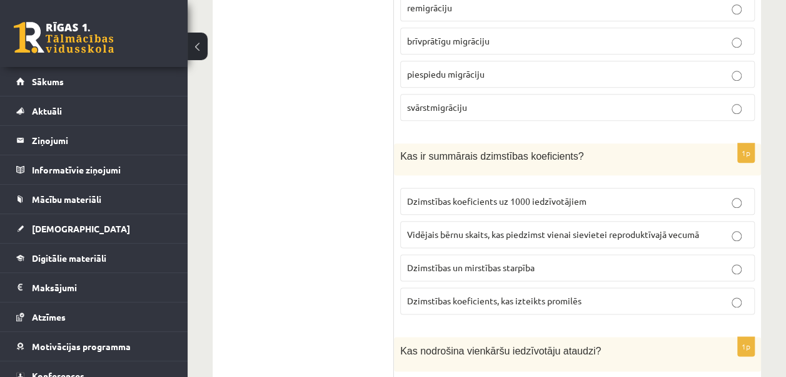
scroll to position [3004, 0]
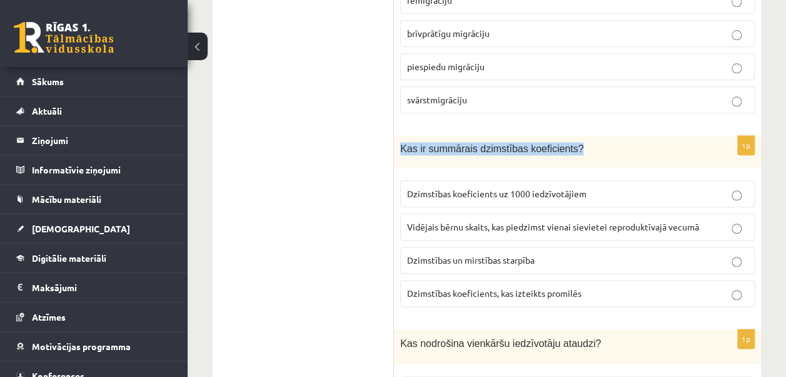
drag, startPoint x: 564, startPoint y: 95, endPoint x: 396, endPoint y: 99, distance: 168.4
click at [396, 136] on div "Kas ir summārais dzimstības koeficients?" at bounding box center [577, 152] width 367 height 32
copy span "Kas ir summārais dzimstības koeficients?"
click at [370, 148] on ul "Tests" at bounding box center [309, 338] width 169 height 6236
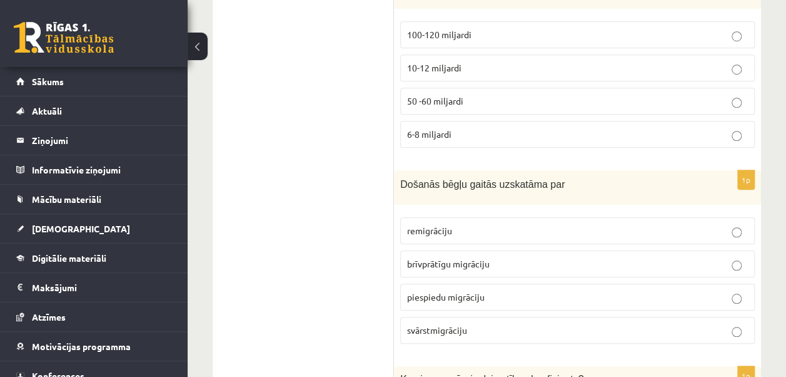
scroll to position [2767, 0]
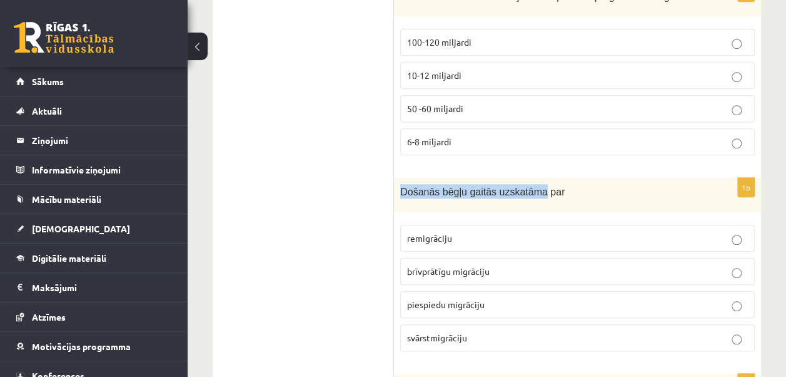
drag, startPoint x: 529, startPoint y: 141, endPoint x: 400, endPoint y: 149, distance: 129.1
click at [400, 178] on div "Došanās bēgļu gaitās uzskatāma par" at bounding box center [577, 195] width 367 height 34
copy span "Došanās bēgļu gaitās uzskatāma"
drag, startPoint x: 789, startPoint y: 176, endPoint x: 786, endPoint y: 100, distance: 76.4
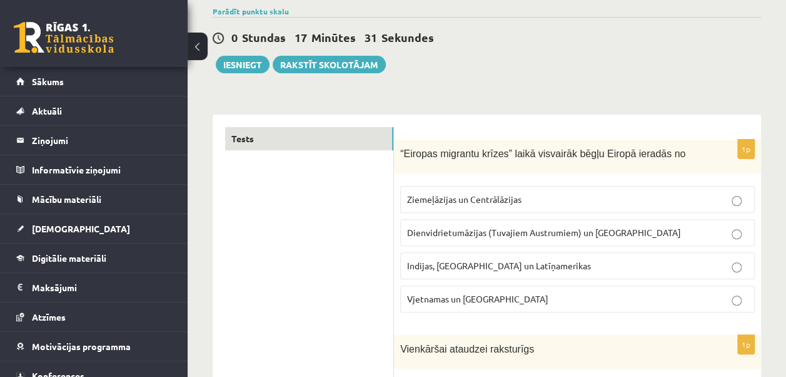
scroll to position [89, 0]
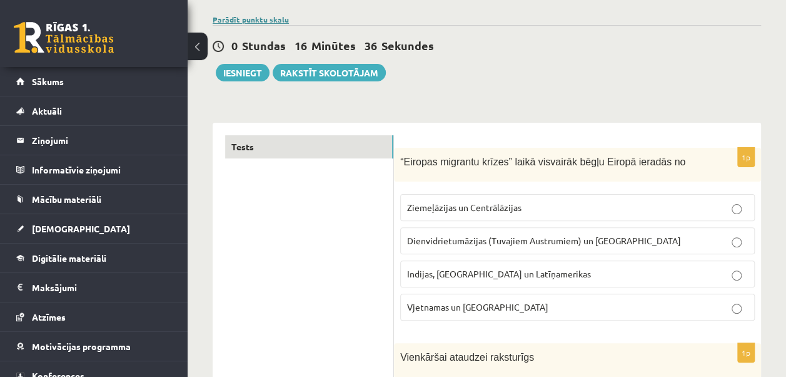
click at [270, 17] on link "Parādīt punktu skalu" at bounding box center [251, 19] width 76 height 10
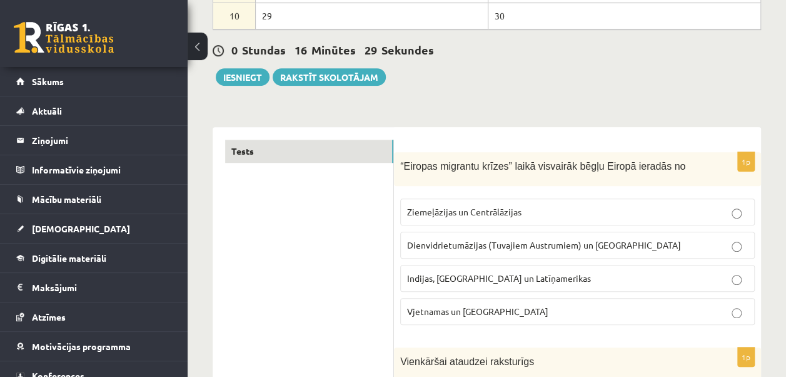
scroll to position [410, 0]
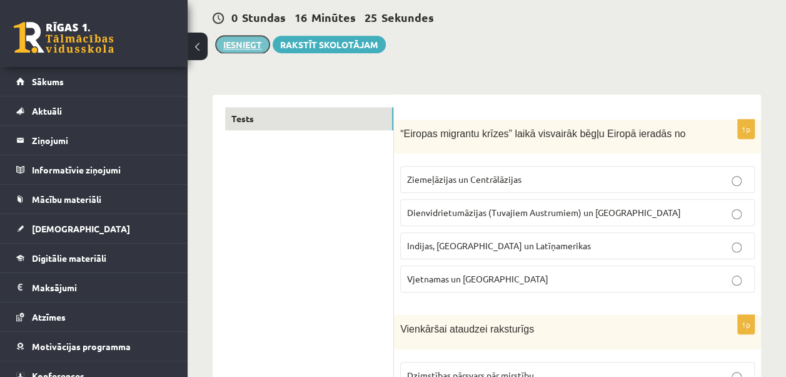
click at [249, 39] on button "Iesniegt" at bounding box center [243, 45] width 54 height 18
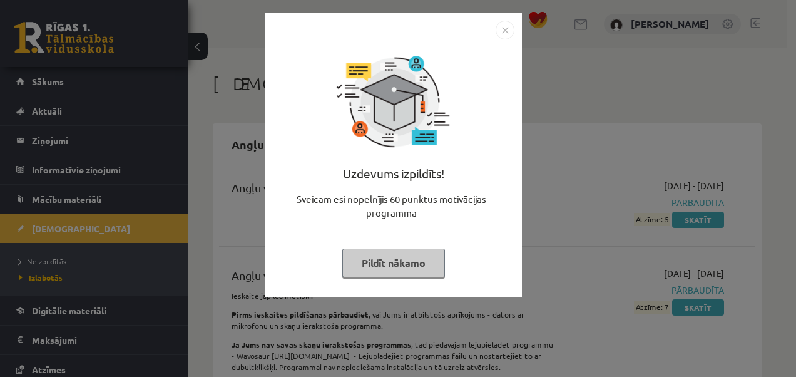
click at [392, 257] on button "Pildīt nākamo" at bounding box center [393, 262] width 103 height 29
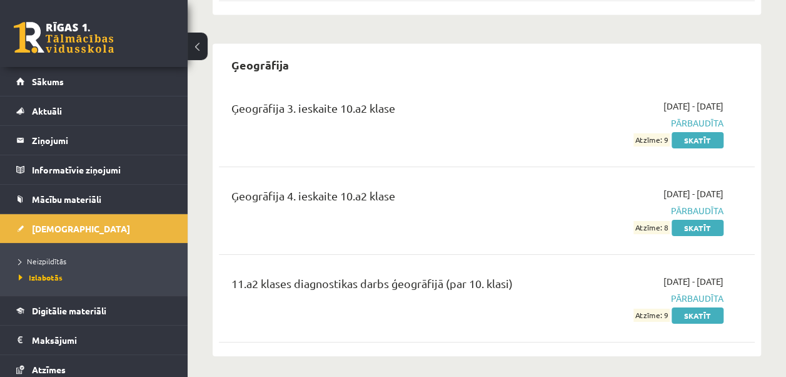
scroll to position [1982, 0]
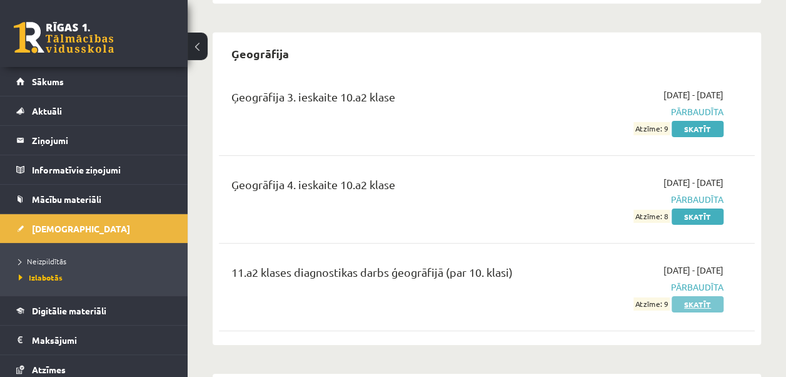
click at [680, 296] on link "Skatīt" at bounding box center [698, 304] width 52 height 16
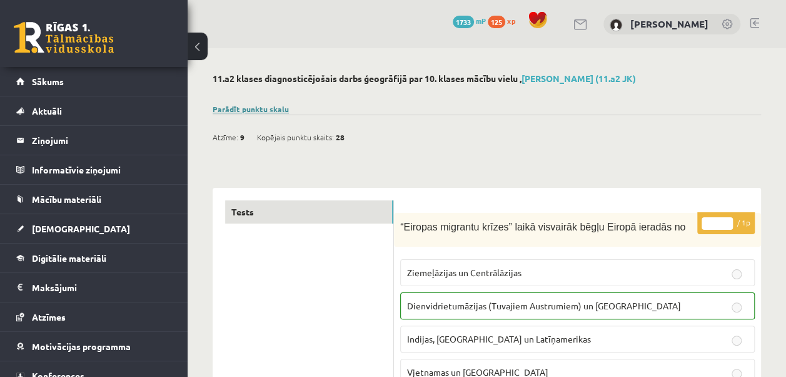
click at [260, 106] on link "Parādīt punktu skalu" at bounding box center [251, 109] width 76 height 10
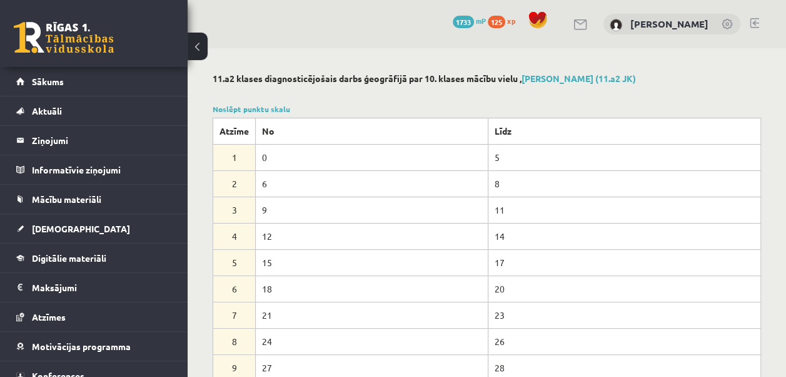
click at [698, 85] on div "11.a2 klases diagnosticējošais darbs ģeogrāfijā par 10. klases mācību vielu , […" at bounding box center [487, 80] width 549 height 14
click at [279, 109] on link "Noslēpt punktu skalu" at bounding box center [252, 109] width 78 height 10
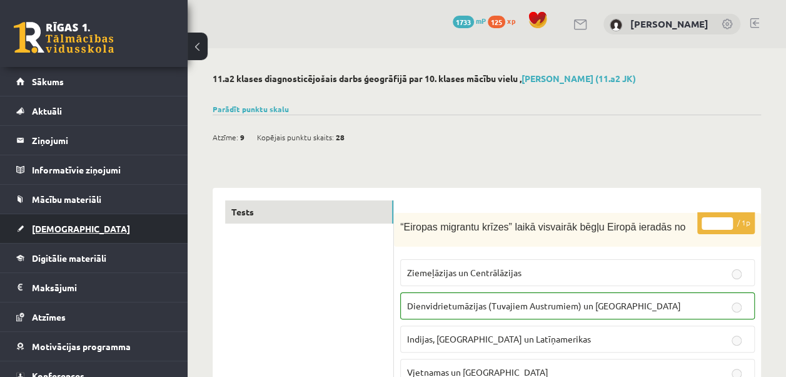
click at [73, 223] on link "[DEMOGRAPHIC_DATA]" at bounding box center [94, 228] width 156 height 29
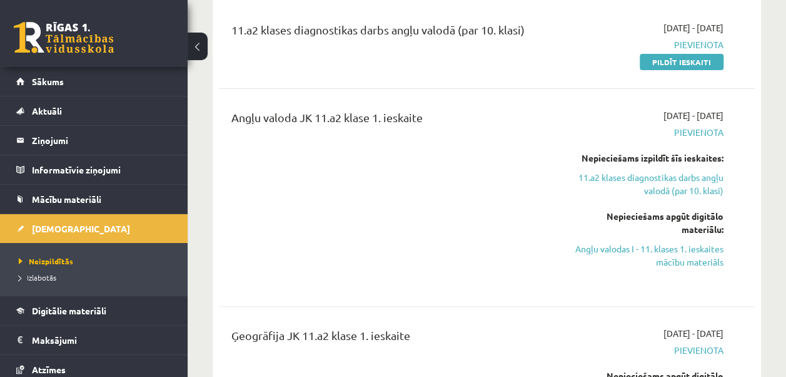
scroll to position [145, 0]
